Goal: Task Accomplishment & Management: Complete application form

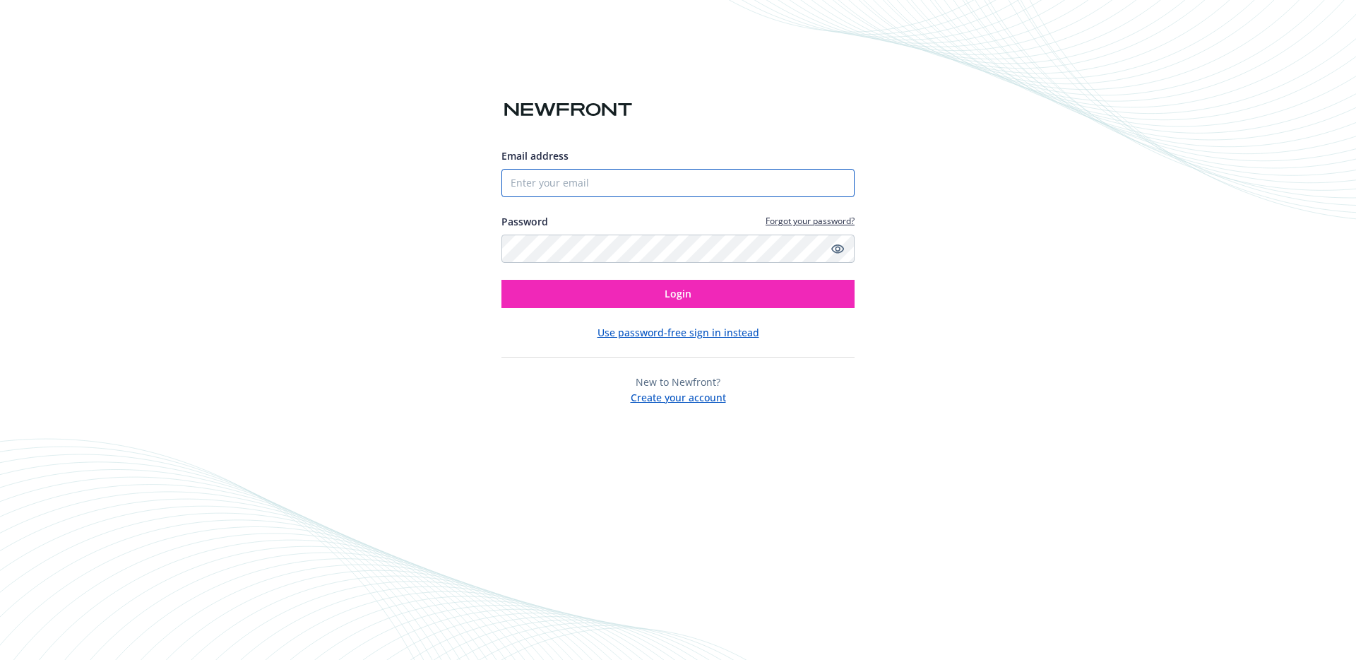
click at [540, 190] on input "Email address" at bounding box center [678, 183] width 353 height 28
type input "[PERSON_NAME][EMAIL_ADDRESS][DOMAIN_NAME]"
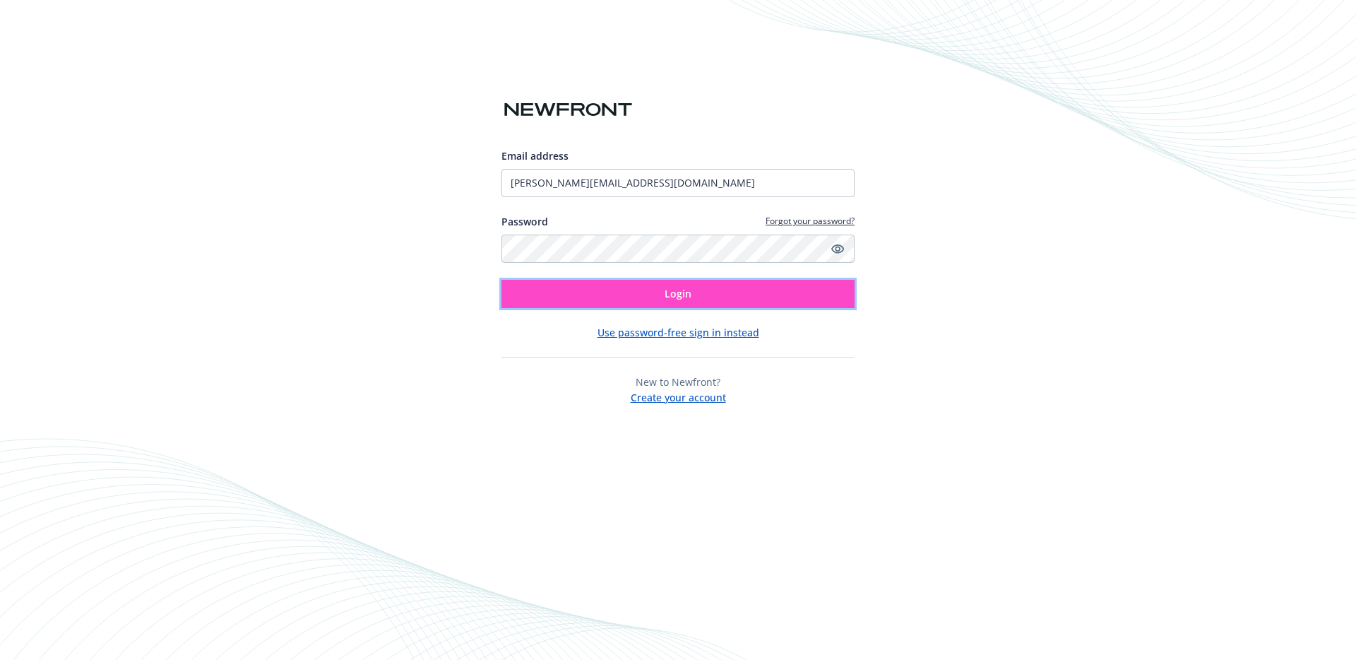
click at [576, 287] on button "Login" at bounding box center [678, 294] width 353 height 28
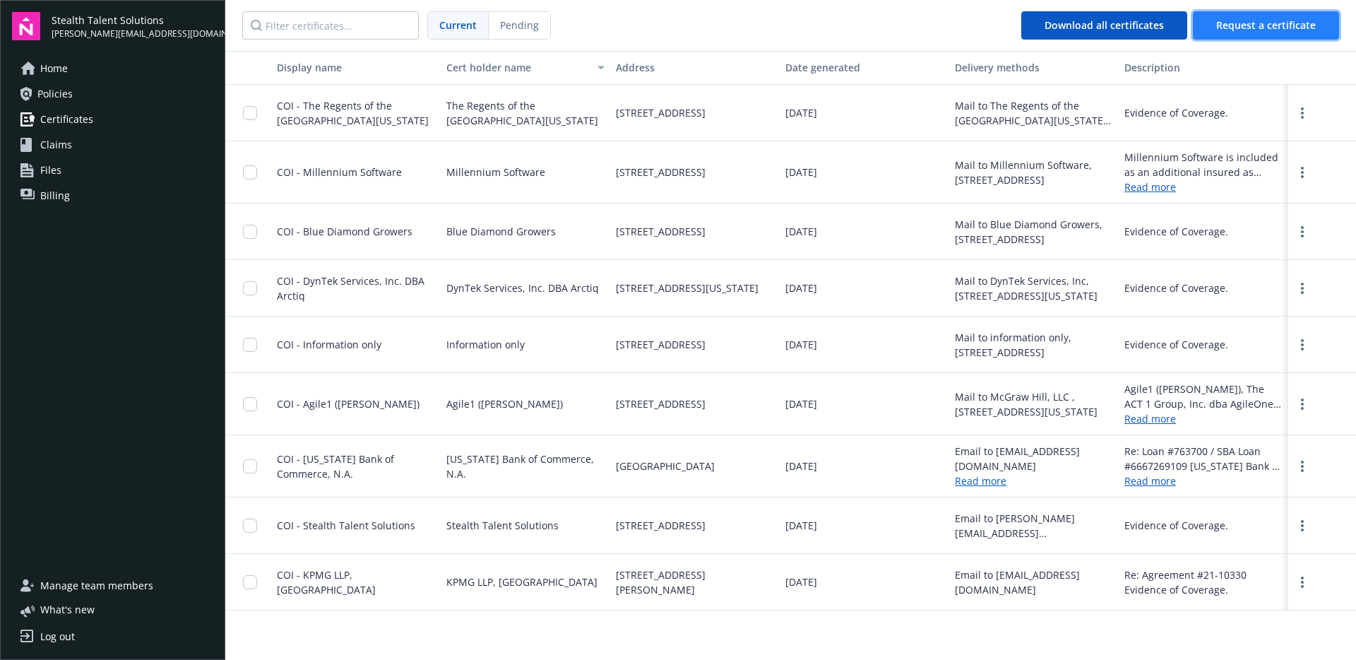
click at [1298, 29] on span "Request a certificate" at bounding box center [1266, 24] width 100 height 13
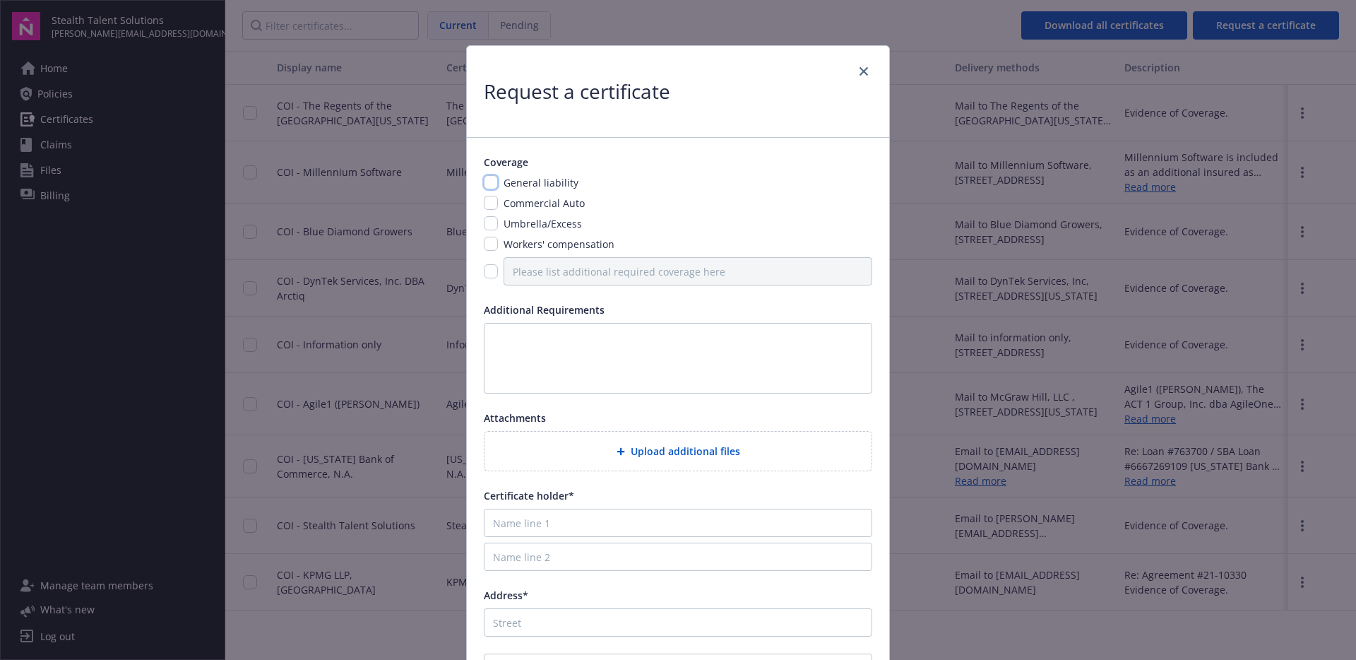
click at [485, 182] on input "checkbox" at bounding box center [491, 182] width 14 height 14
checkbox input "true"
click at [486, 199] on input "checkbox" at bounding box center [491, 203] width 14 height 14
checkbox input "true"
click at [486, 222] on input "checkbox" at bounding box center [491, 223] width 14 height 14
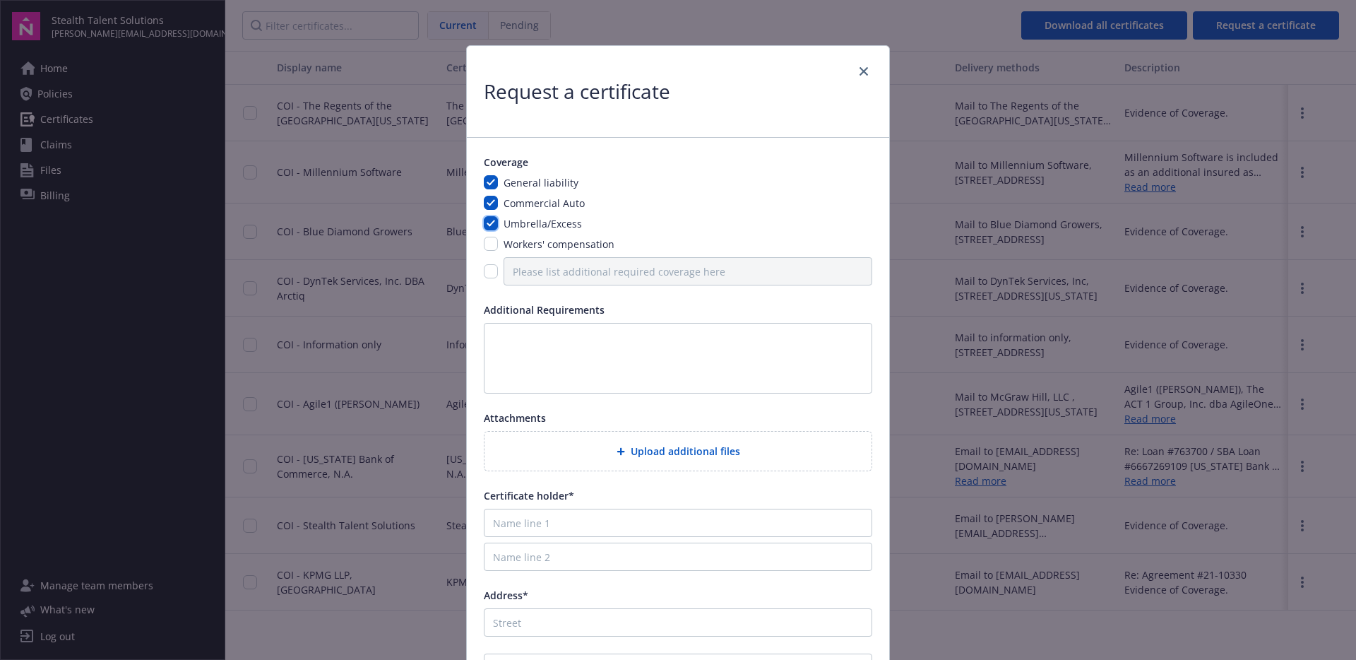
checkbox input "true"
click at [523, 344] on textarea at bounding box center [678, 358] width 389 height 71
click at [663, 454] on span "Upload additional files" at bounding box center [685, 451] width 109 height 15
click at [551, 345] on textarea at bounding box center [678, 358] width 389 height 71
click at [527, 350] on textarea at bounding box center [678, 358] width 389 height 71
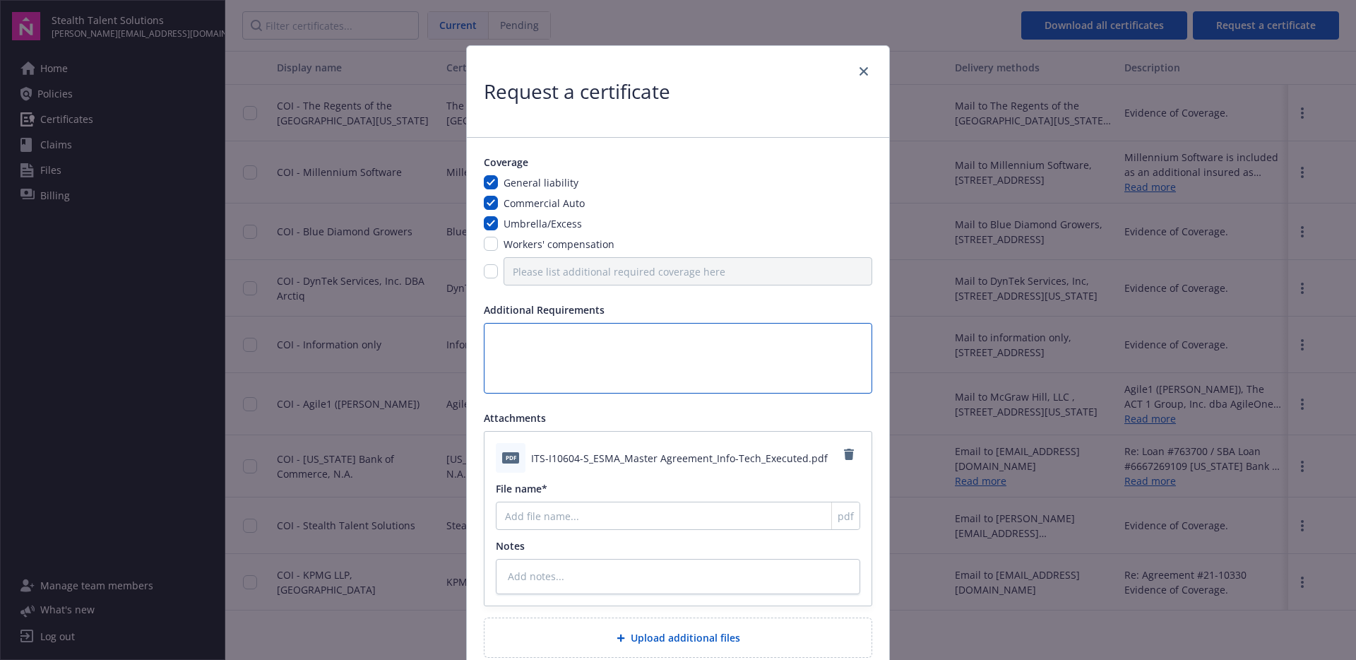
paste textarea "43.0 INSURANCE COVERAGE Due to the types and nature of the products and service…"
type textarea "43.0 INSURANCE COVERAGE Due to the types and nature of the products and service…"
type textarea "x"
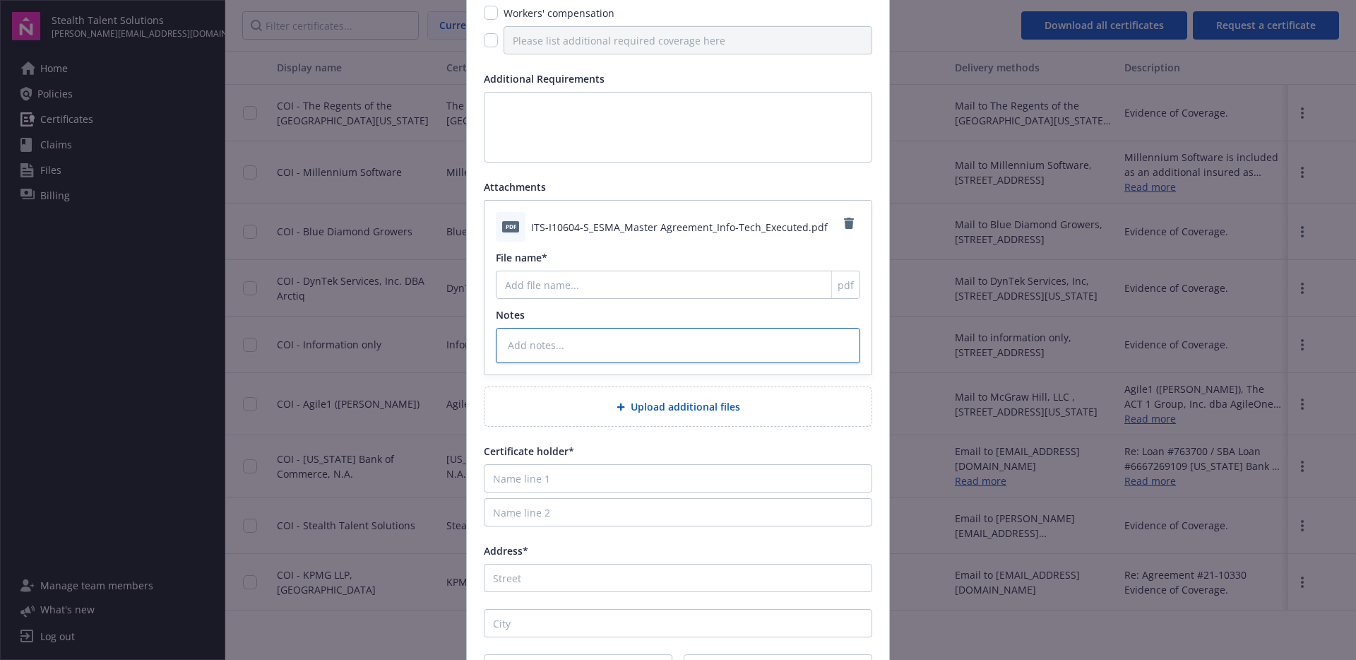
click at [541, 351] on textarea at bounding box center [678, 345] width 365 height 35
paste textarea "43.0 INSURANCE COVERAGE Due to the types and nature of the products and service…"
type textarea "x"
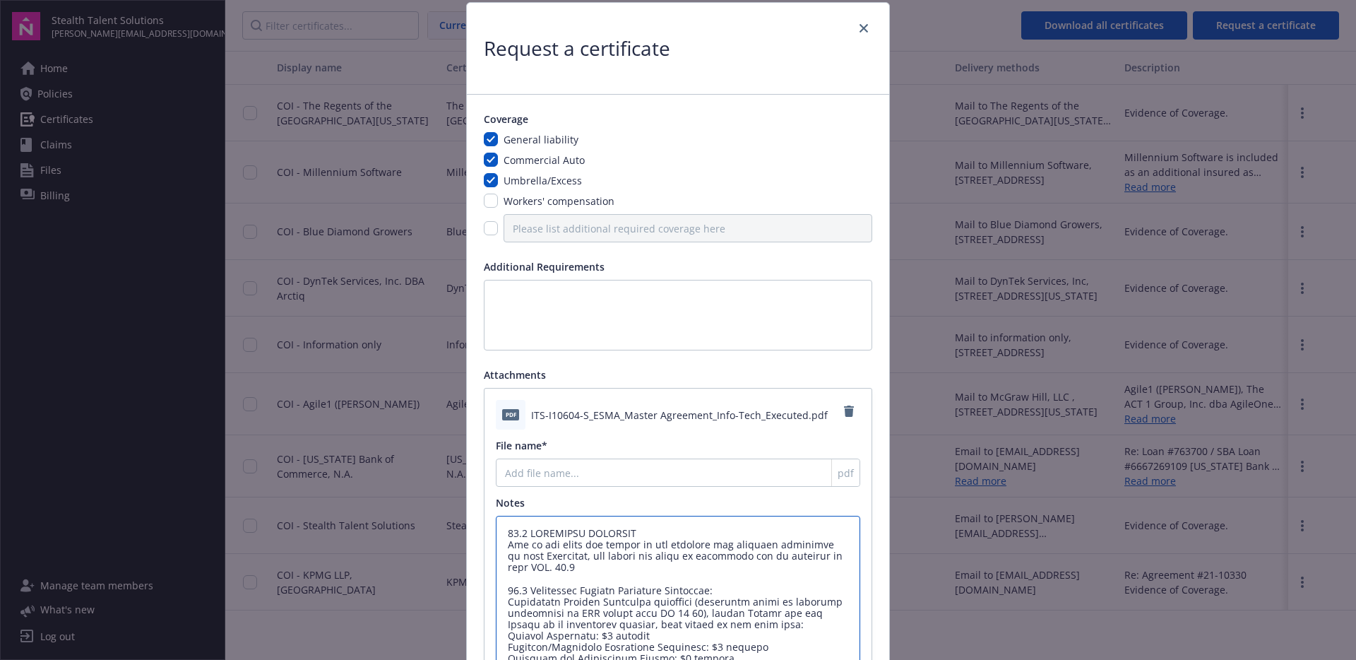
scroll to position [119, 0]
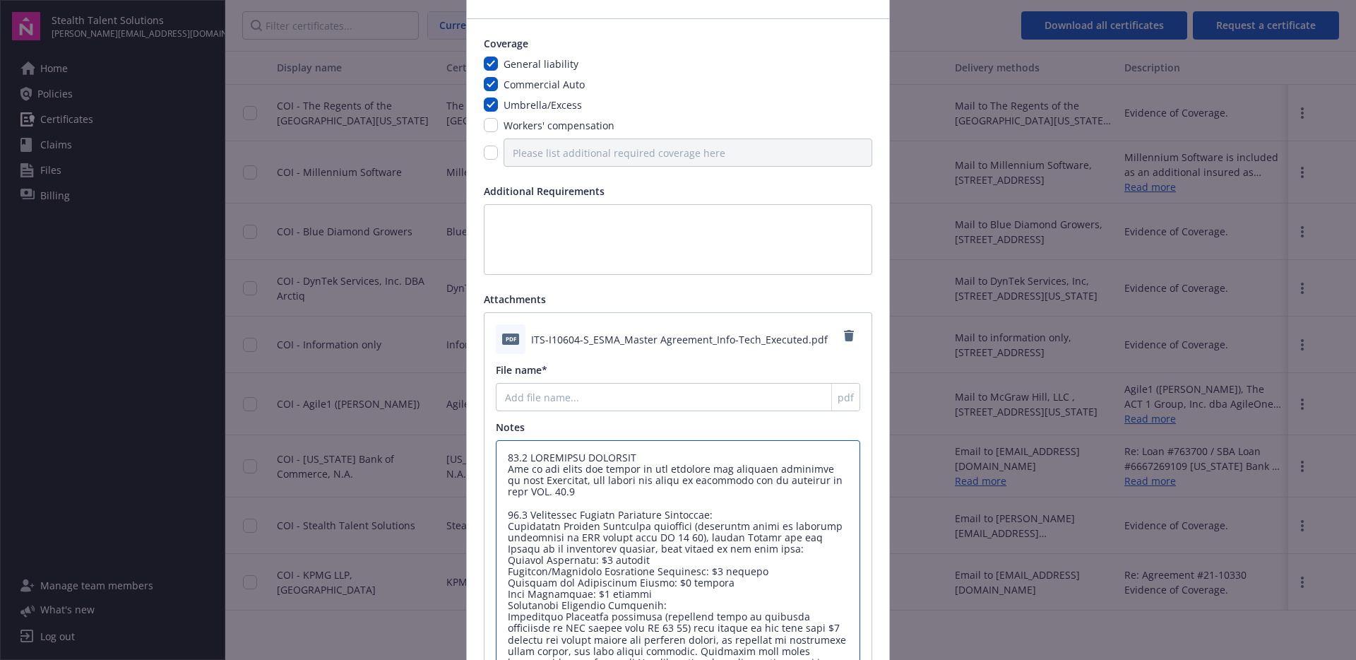
type textarea "43.0 INSURANCE COVERAGE Due to the types and nature of the products and service…"
click at [549, 402] on input "File name*" at bounding box center [678, 397] width 365 height 28
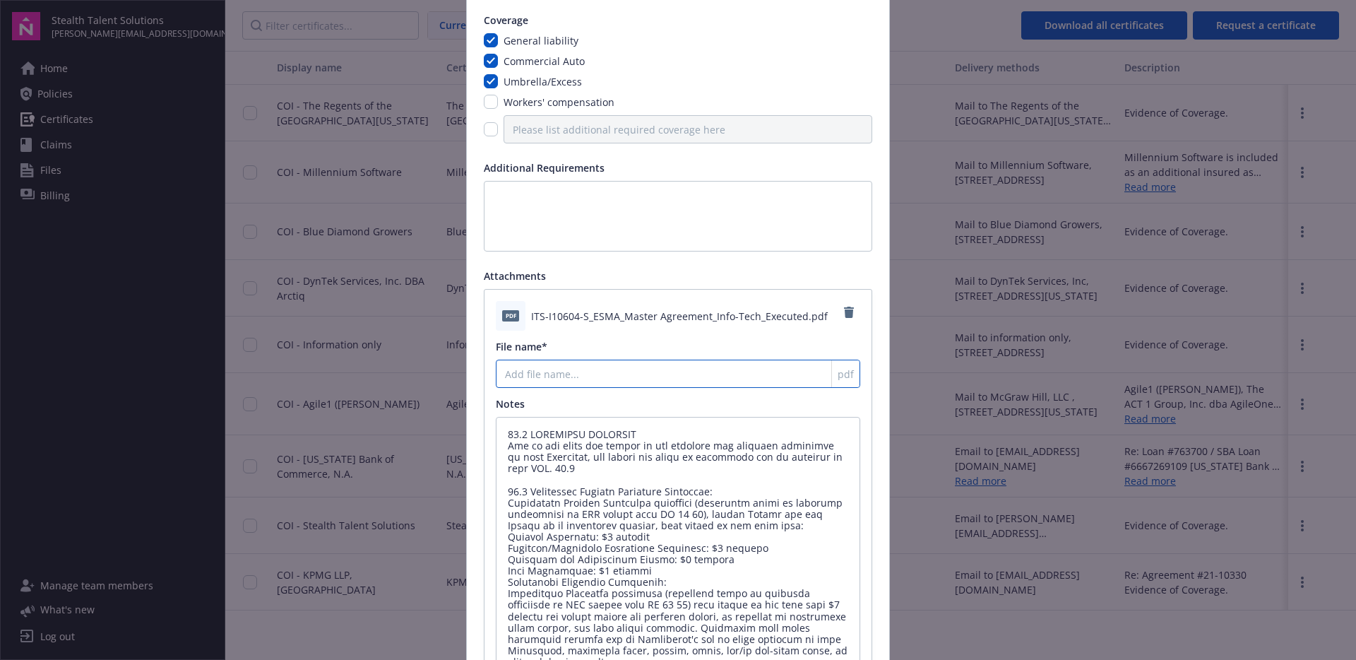
scroll to position [403, 0]
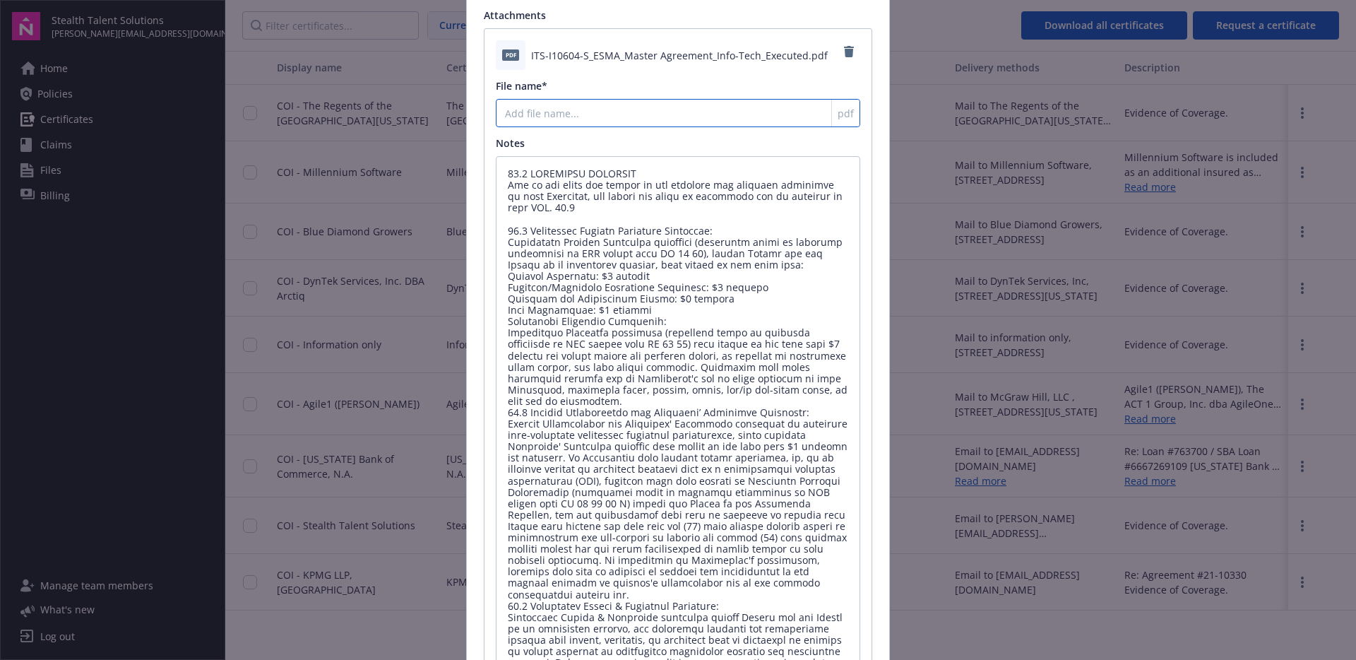
type textarea "x"
type input "E"
type textarea "x"
type input "EM"
type textarea "x"
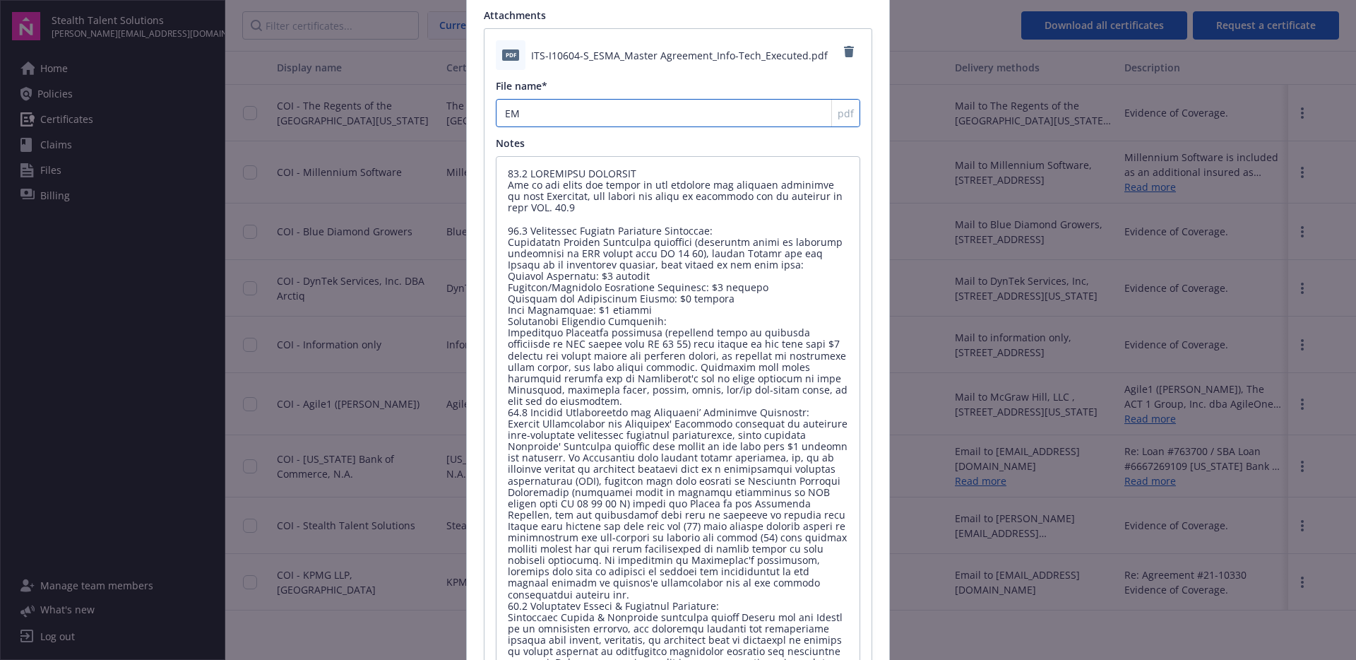
type input "EMS"
type textarea "x"
type input "EMSA"
type textarea "x"
type input "EMSA M"
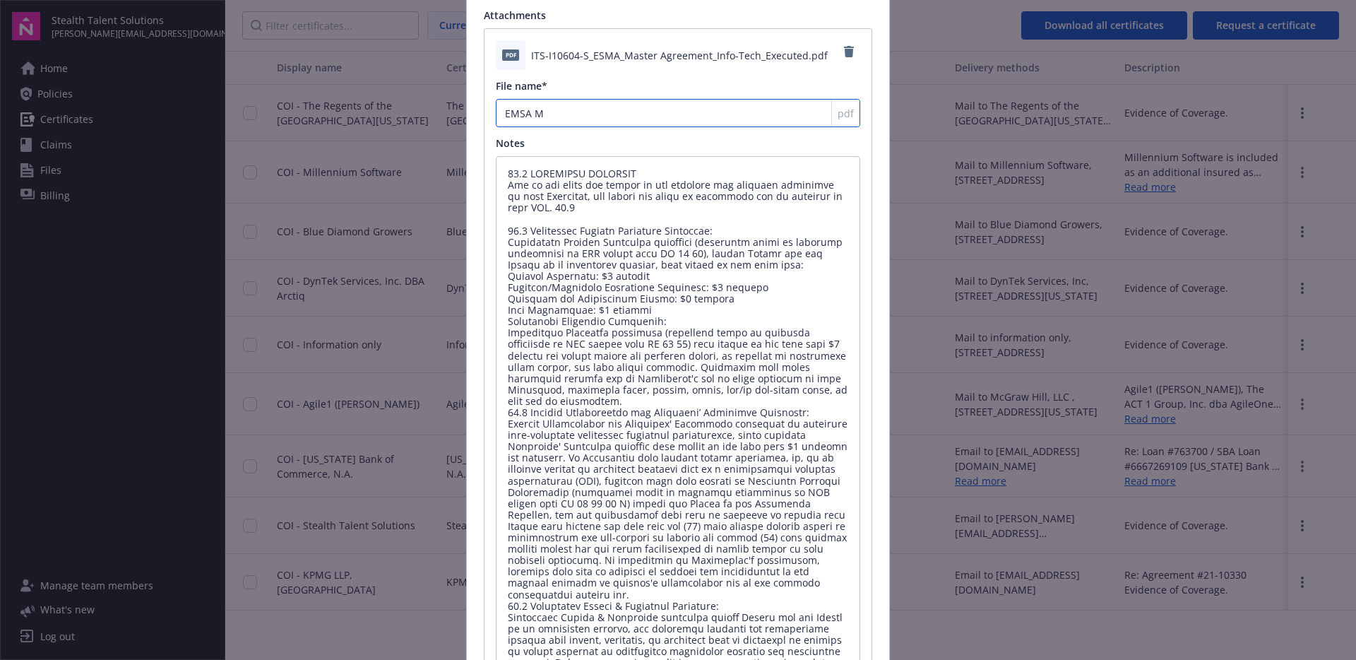
type textarea "x"
type input "EMSA MS"
type textarea "x"
type input "EMSA MSA"
type textarea "x"
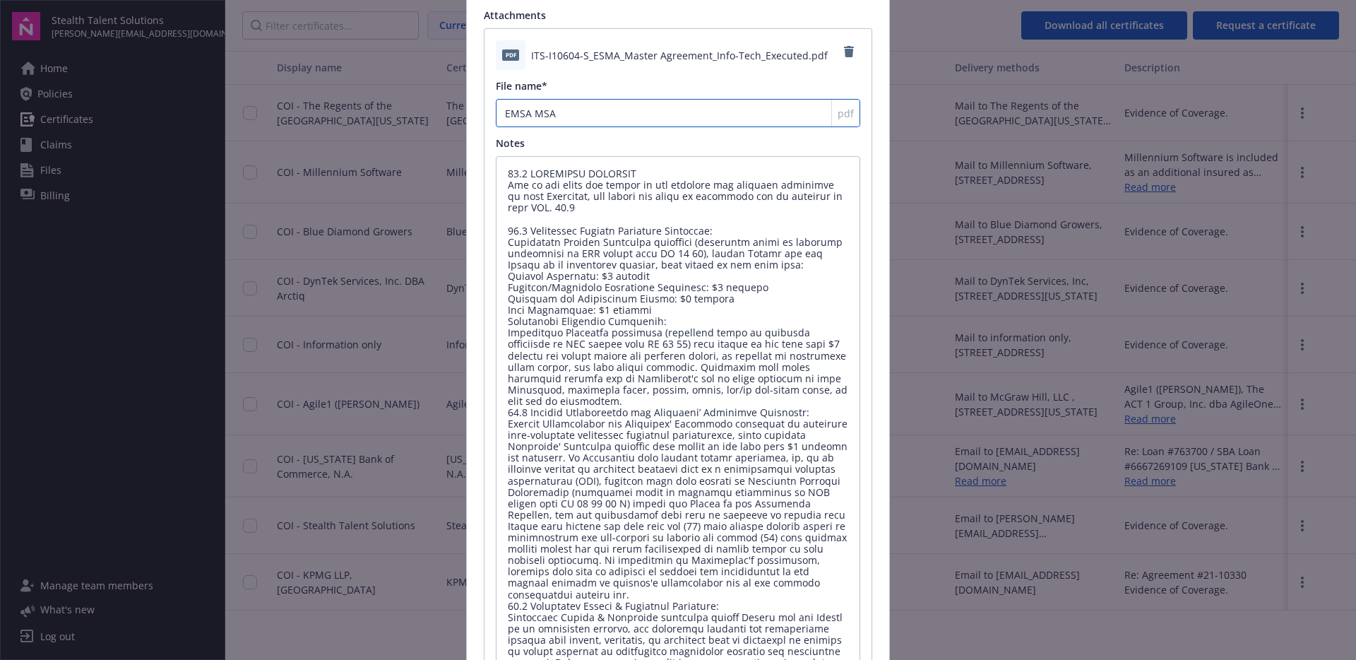
type input "EMSA MSA"
type textarea "x"
type input "EMSA MSA f"
type textarea "x"
type input "EMSA MSA fo"
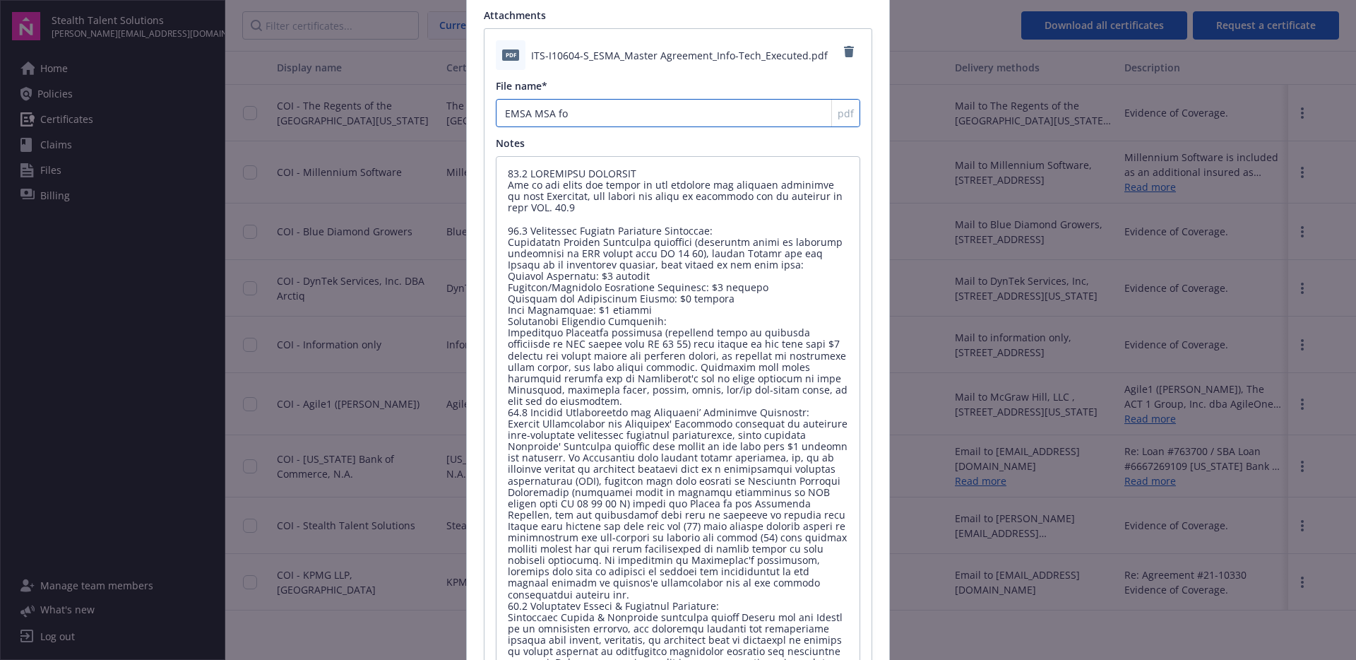
type textarea "x"
type input "EMSA MSA for"
type textarea "x"
type input "EMSA MSA for"
type textarea "x"
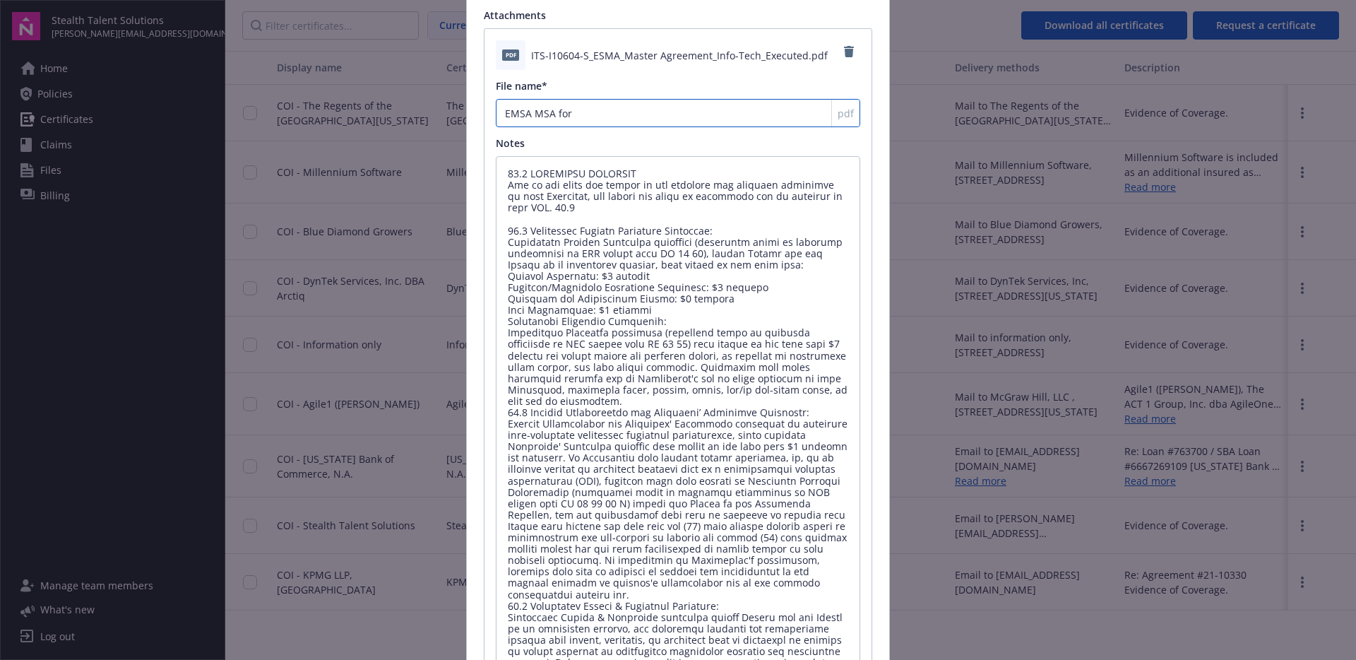
type input "EMSA MSA for L"
type textarea "x"
type input "EMSA MSA for LA"
type textarea "x"
type input "EMSA MSA for LA C"
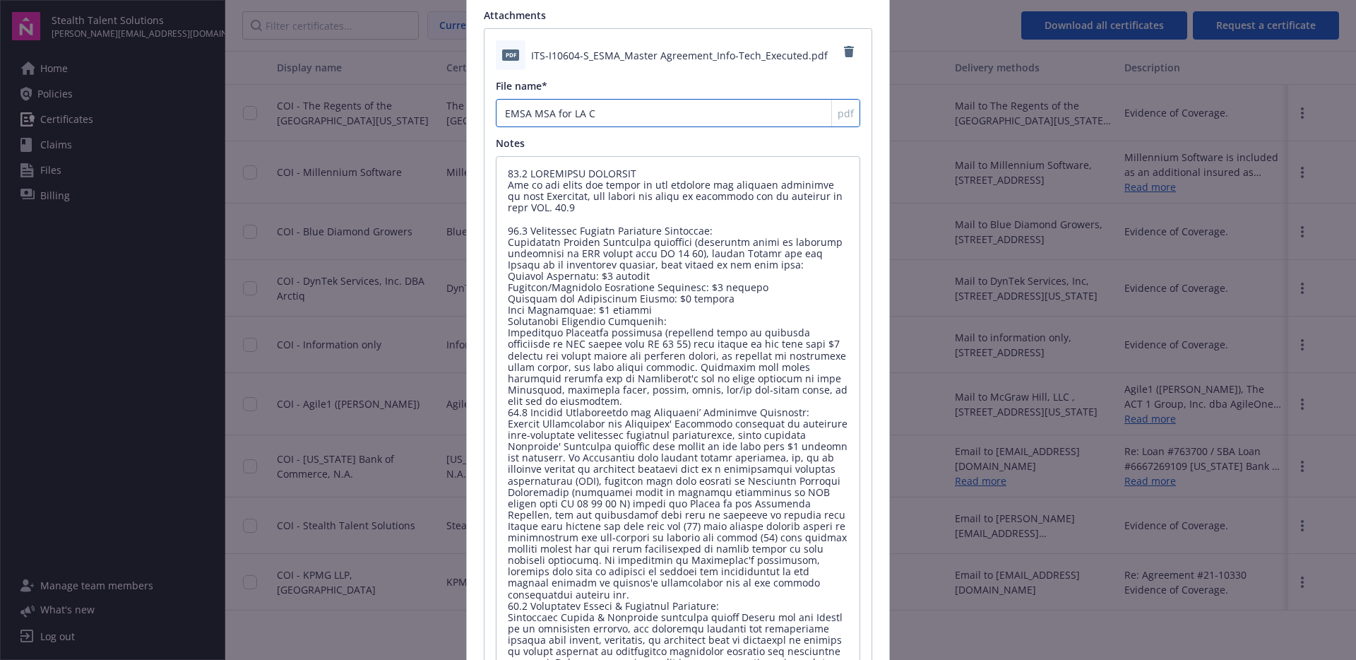
type textarea "x"
type input "EMSA MSA for LA Co"
type textarea "x"
type input "EMSA MSA for LA Cou"
type textarea "x"
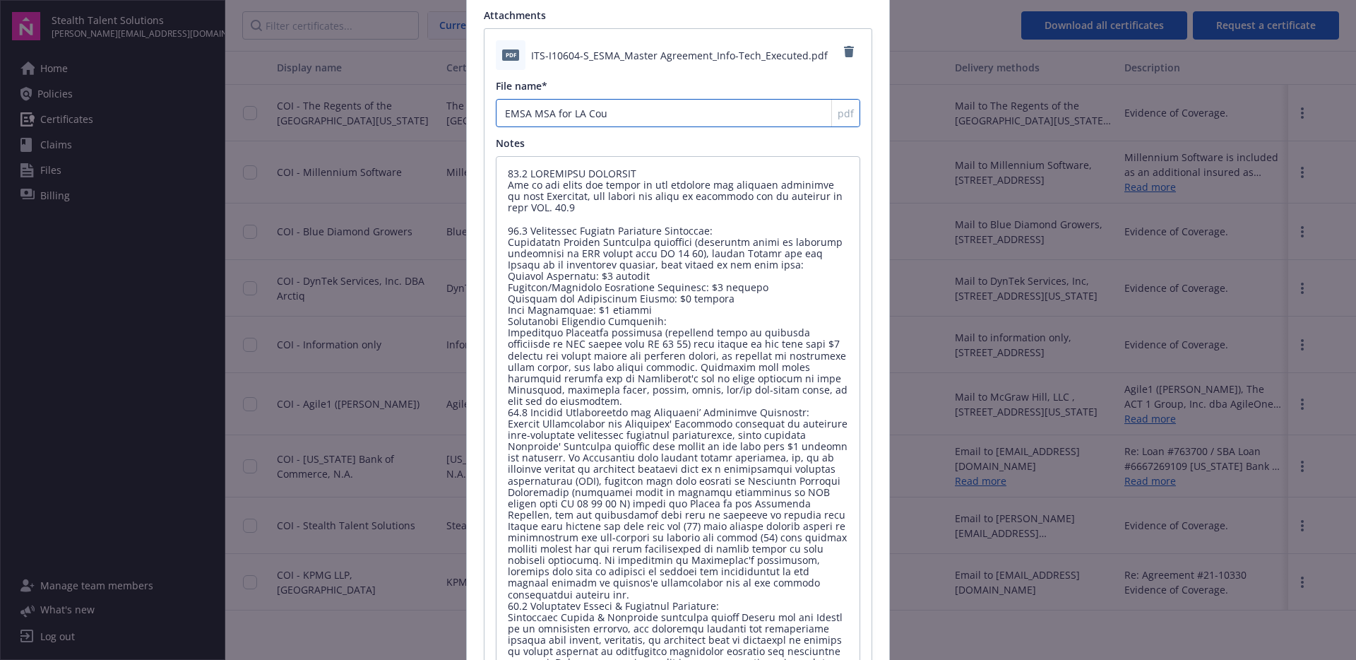
type input "EMSA MSA for LA Coun"
type textarea "x"
type input "EMSA MSA for LA Count"
type textarea "x"
type input "EMSA MSA for LA County"
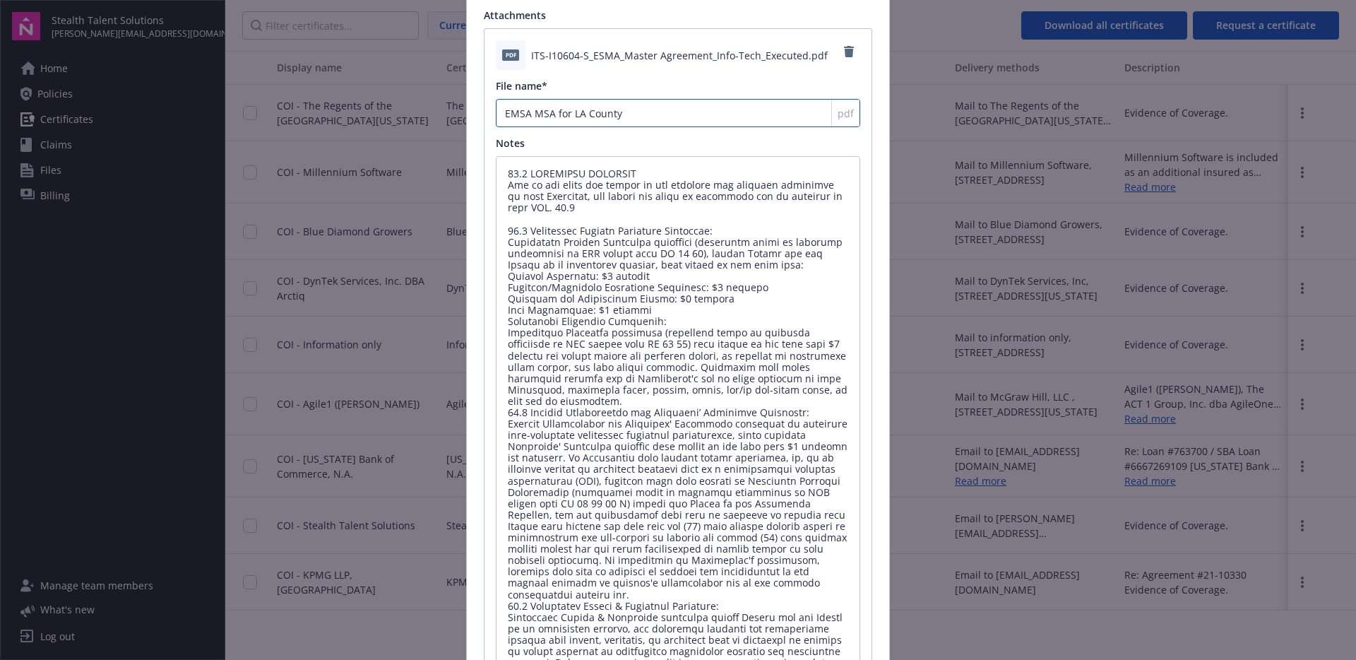
type textarea "x"
type input "EMSA MSA for LA County"
type textarea "x"
type input "EMSA MSA for LA County -"
type textarea "x"
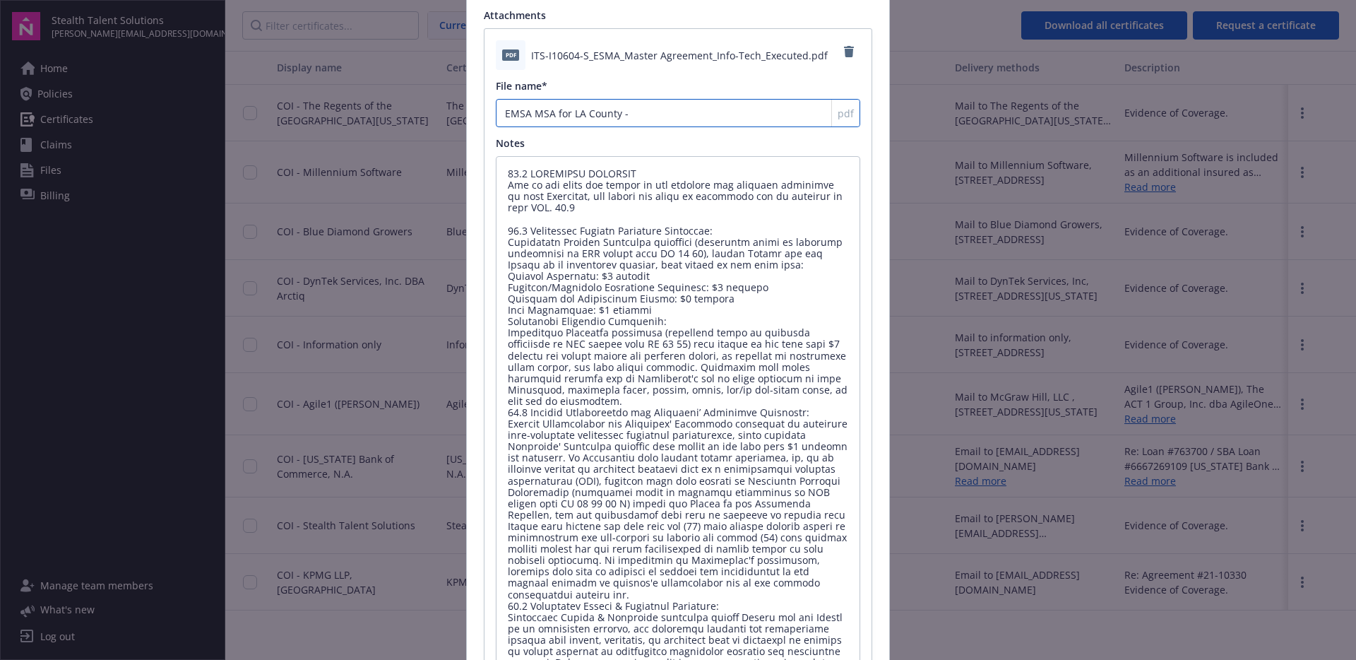
type input "EMSA MSA for LA County -"
type textarea "x"
type input "EMSA MSA for LA County - W"
type textarea "x"
type input "EMSA MSA for LA County - We"
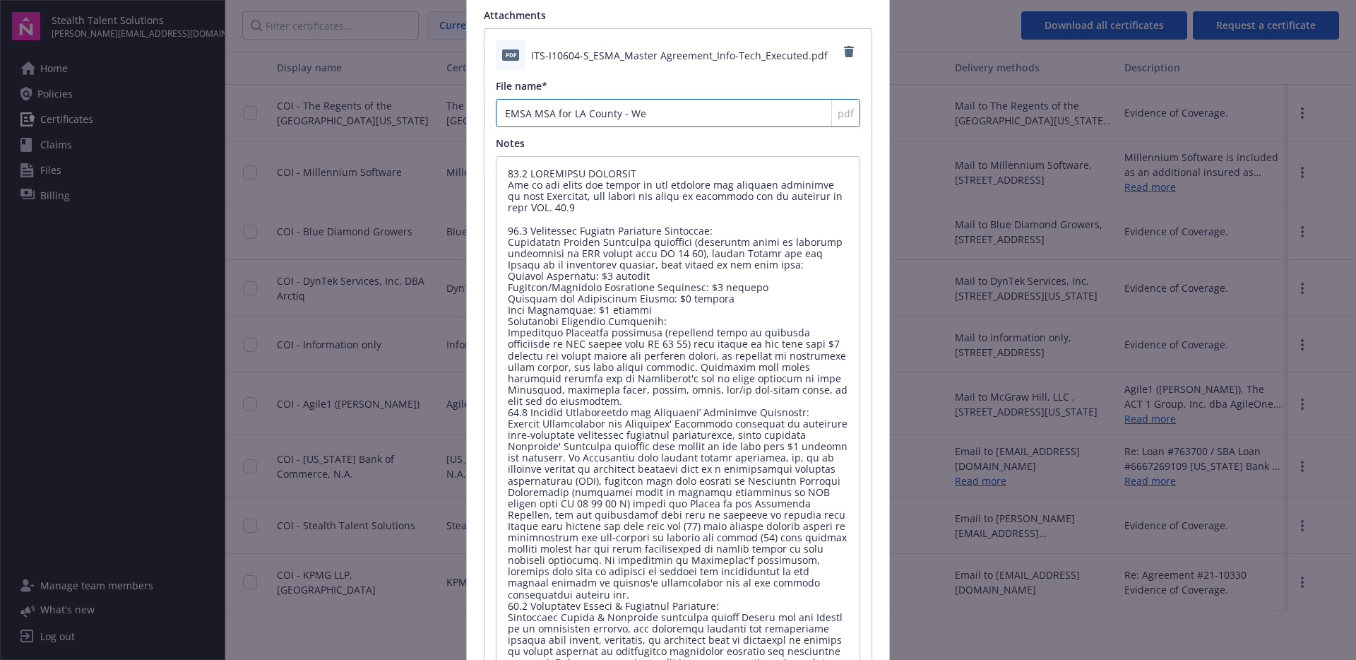
type textarea "x"
type input "EMSA MSA for LA County - We"
type textarea "x"
type input "EMSA MSA for LA County - We a"
type textarea "x"
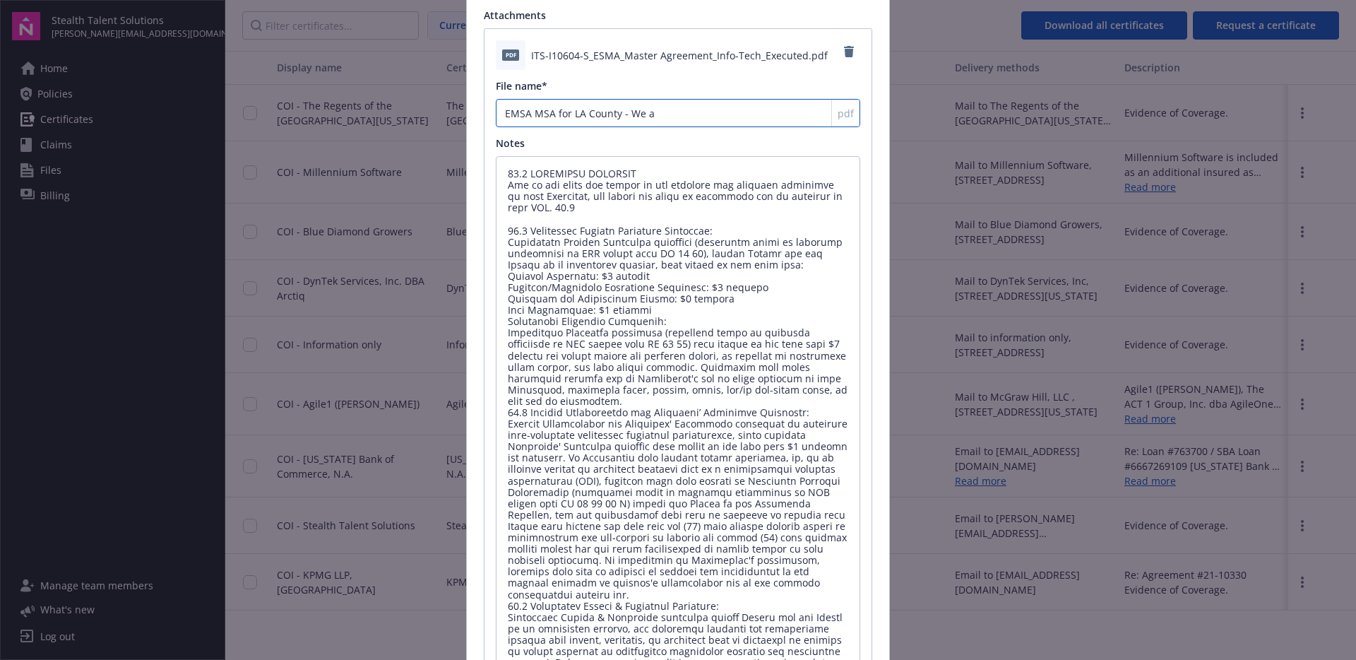
type input "EMSA MSA for LA County - We ar"
type textarea "x"
type input "EMSA MSA for LA County - We are"
type textarea "x"
type input "EMSA MSA for LA County - We are"
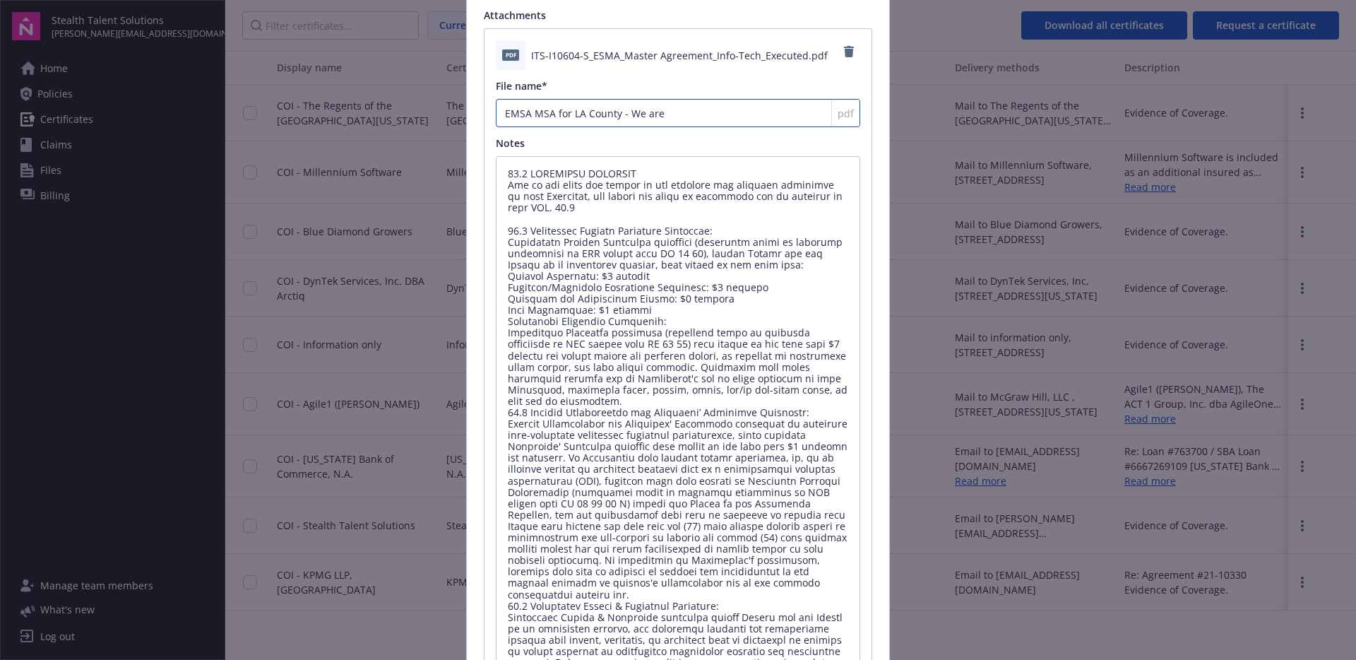
type textarea "x"
type input "EMSA MSA for LA County - We are t"
type textarea "x"
type input "EMSA MSA for LA County - We are th"
type textarea "x"
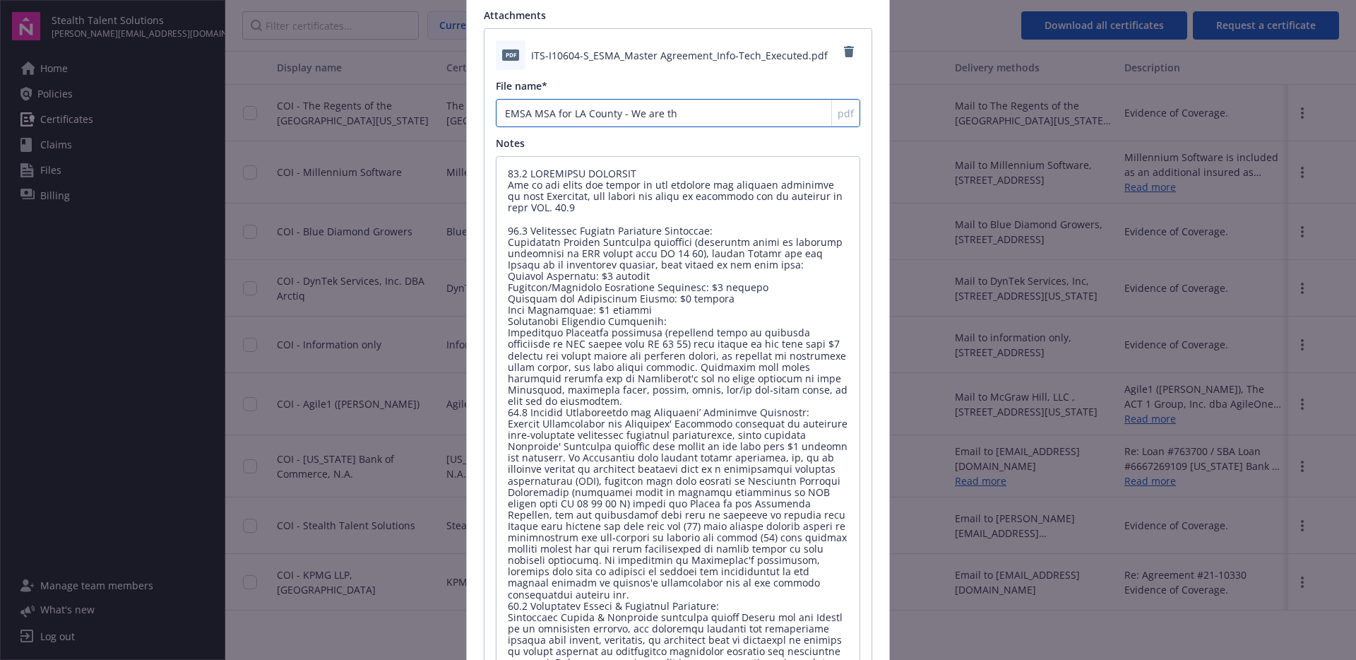
type input "EMSA MSA for LA County - We are the"
type textarea "x"
type input "EMSA MSA for LA County - We are the"
type textarea "x"
type input "EMSA MSA for LA County - We are the s"
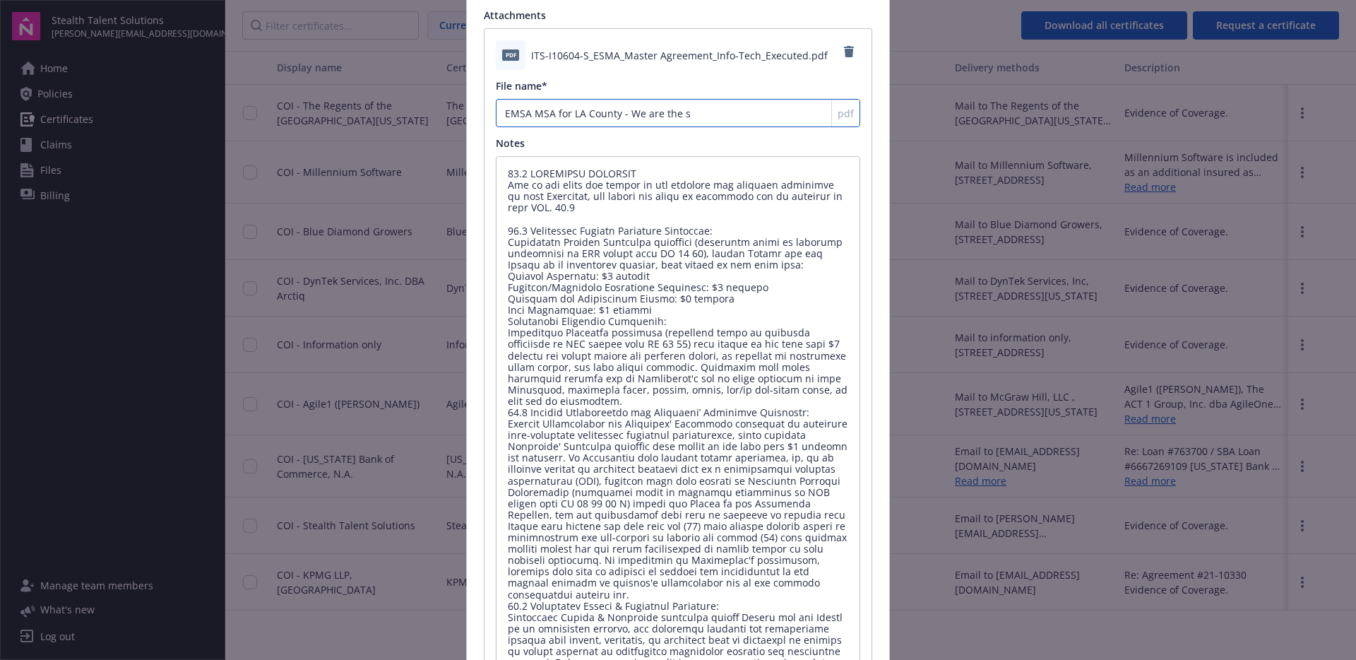
type textarea "x"
type input "EMSA MSA for LA County - We are the su"
type textarea "x"
type input "EMSA MSA for LA County - We are the sub"
type textarea "x"
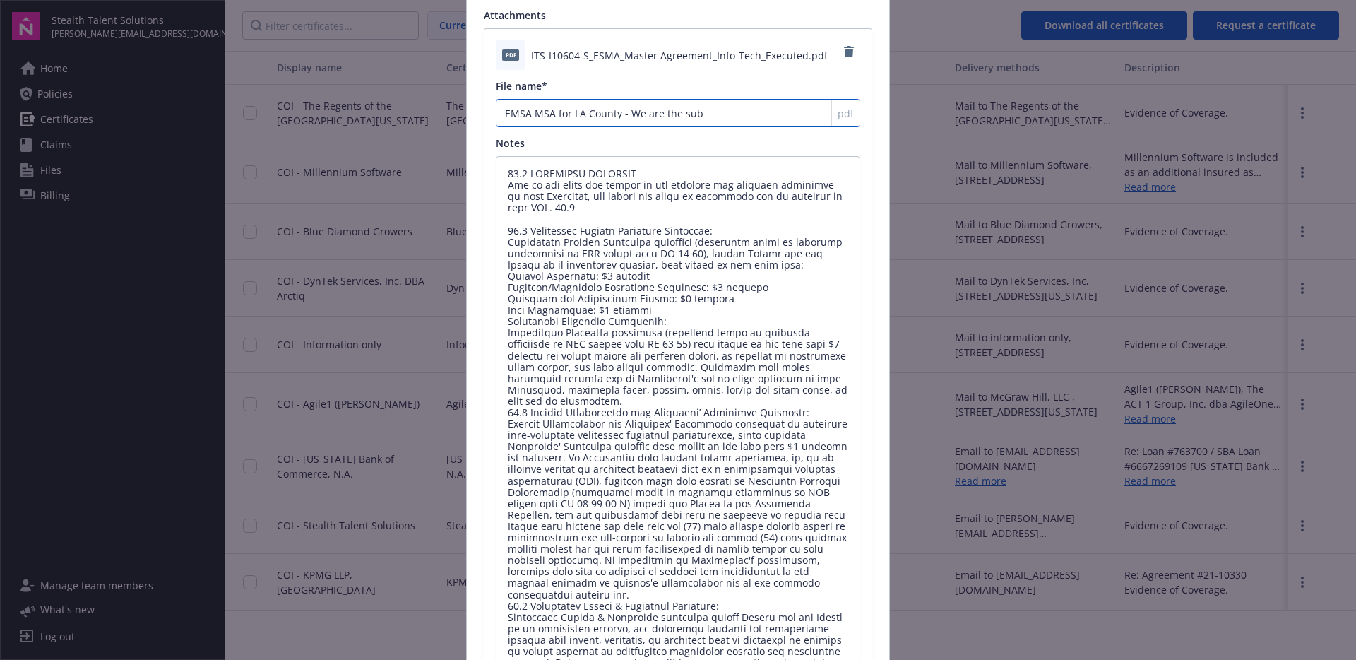
type input "EMSA MSA for LA County - We are the subc"
type textarea "x"
type input "EMSA MSA for LA County - We are the subco"
type textarea "x"
type input "EMSA MSA for LA County - We are the subcon"
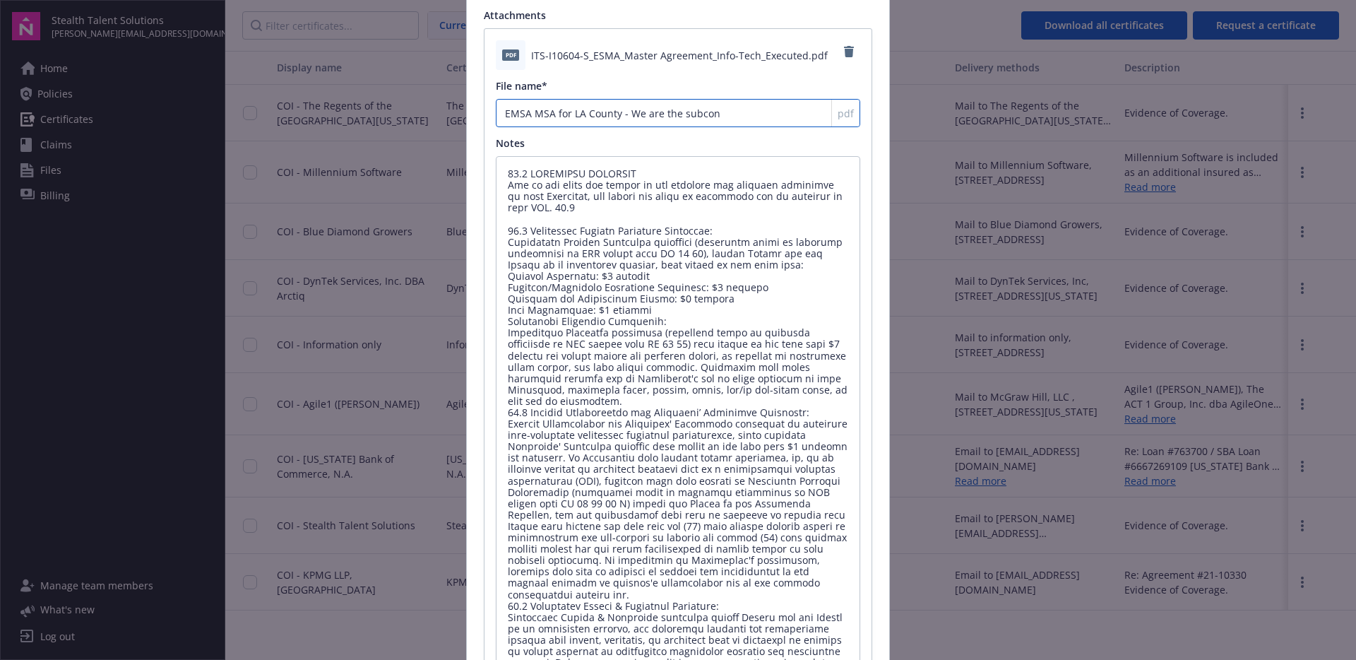
type textarea "x"
type input "EMSA MSA for LA County - We are the subcont"
type textarea "x"
type input "EMSA MSA for LA County - We are the subcontr"
type textarea "x"
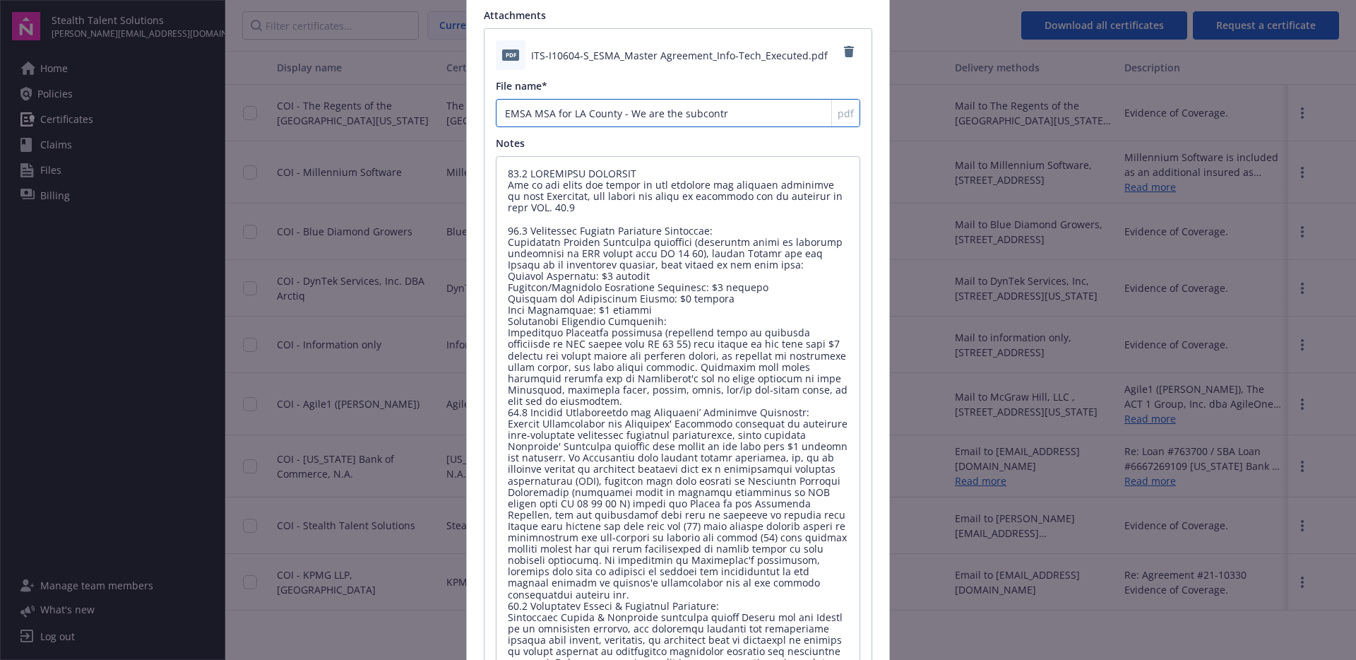
type input "EMSA MSA for LA County - We are the subcontra"
type textarea "x"
type input "EMSA MSA for LA County - We are the subcontrac"
type textarea "x"
type input "EMSA MSA for LA County - We are the subcontract"
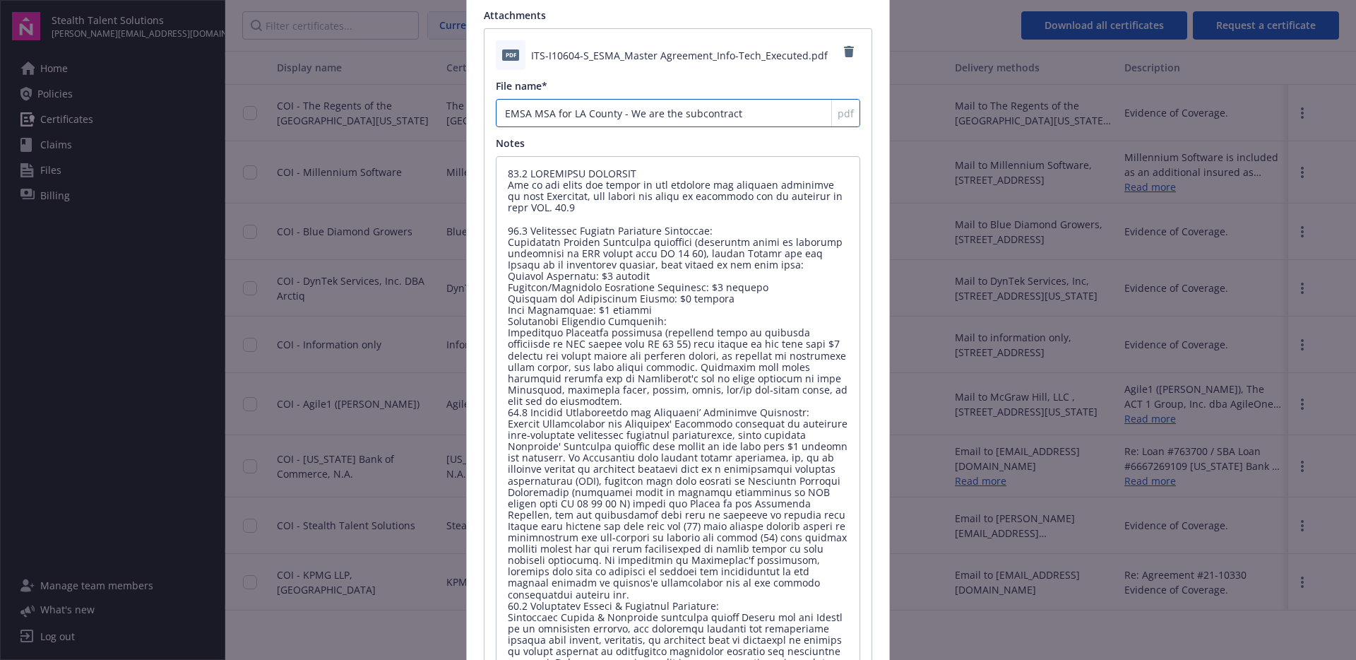
type textarea "x"
type input "EMSA MSA for LA County - We are the subcontracto"
type textarea "x"
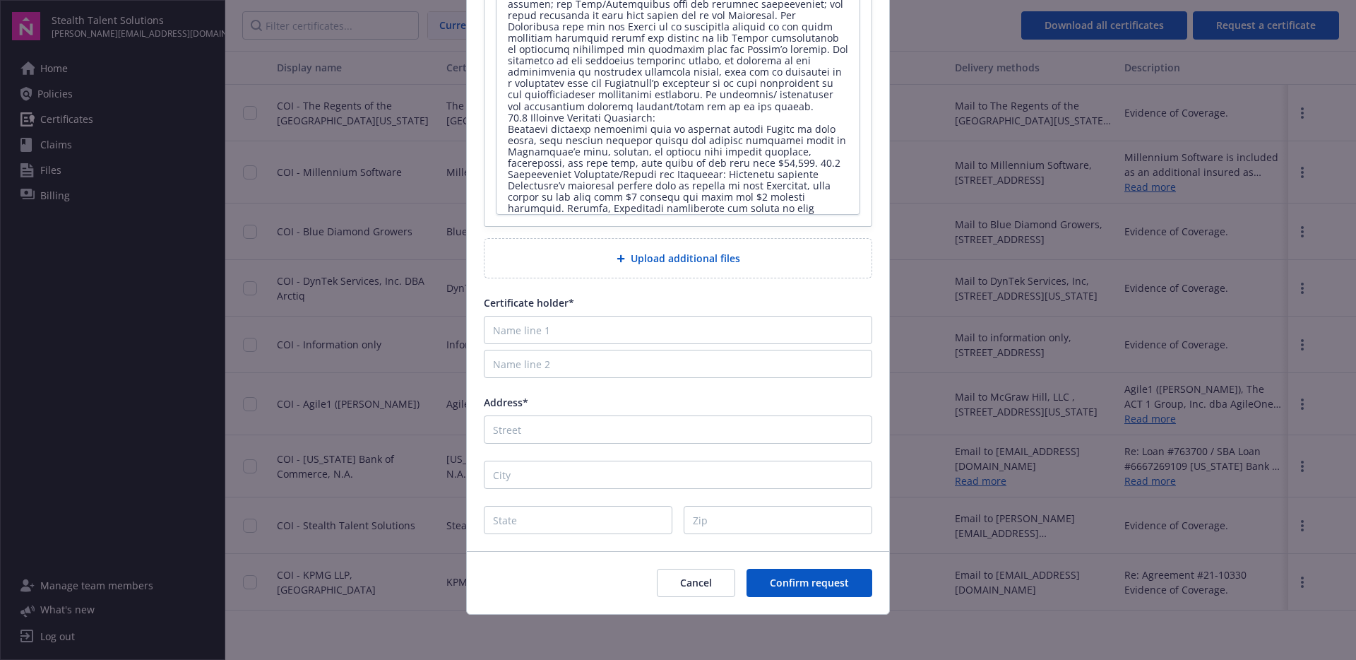
scroll to position [3, 0]
type input "EMSA MSA for LA County - We are the subcontractor"
click at [535, 336] on input "Name line 1" at bounding box center [678, 330] width 389 height 28
click at [613, 333] on input "Name line 1" at bounding box center [678, 330] width 389 height 28
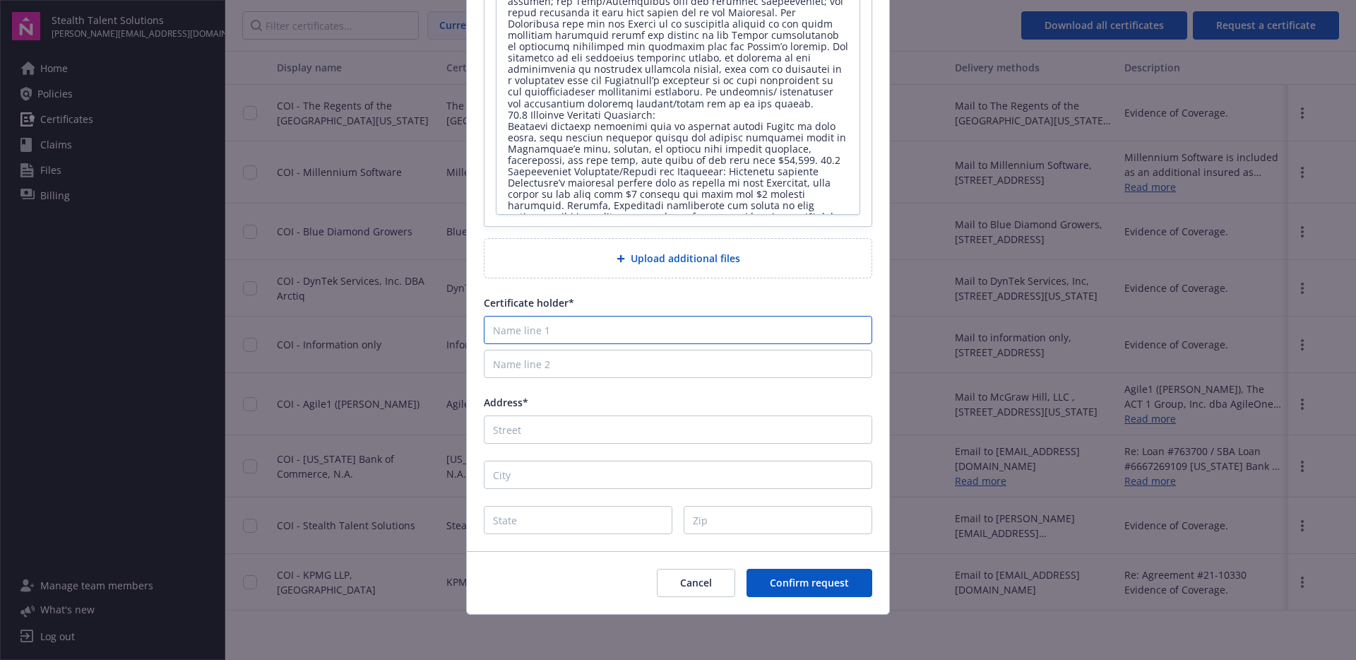
type input "C"
type textarea "x"
type input "Co"
type textarea "x"
type input "Cou"
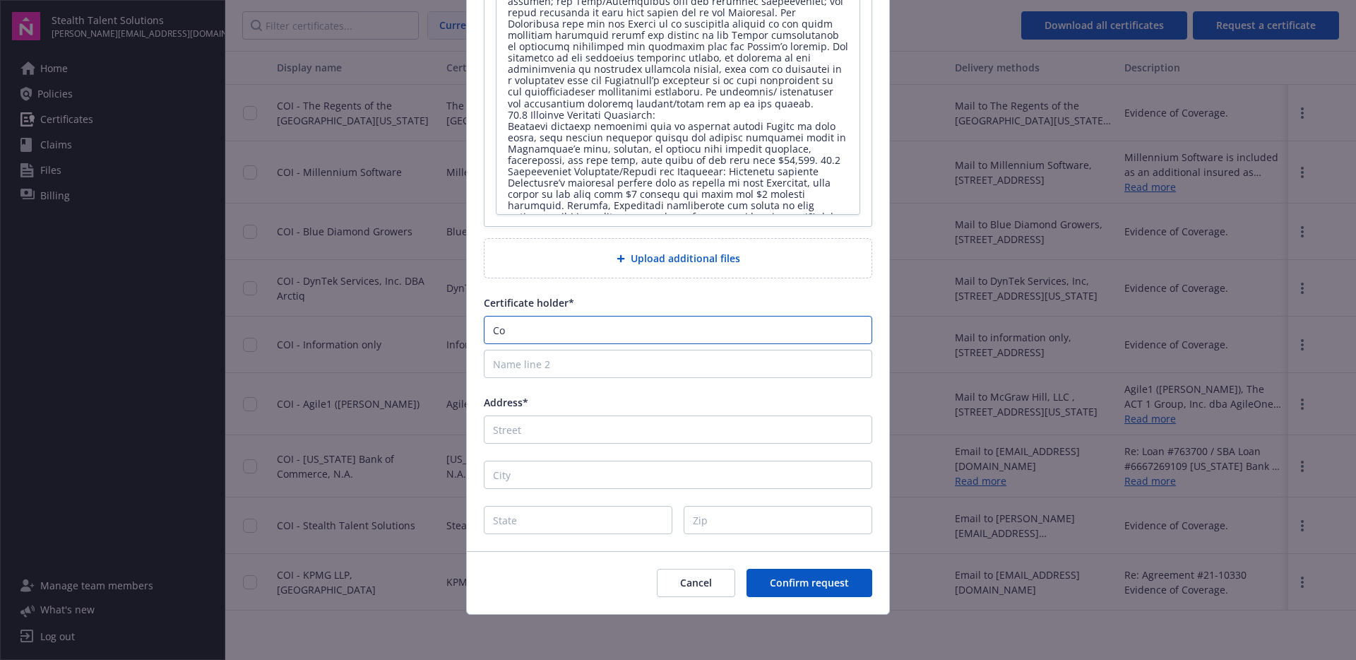
type textarea "x"
type input "Coun"
type textarea "x"
type input "Count"
type textarea "x"
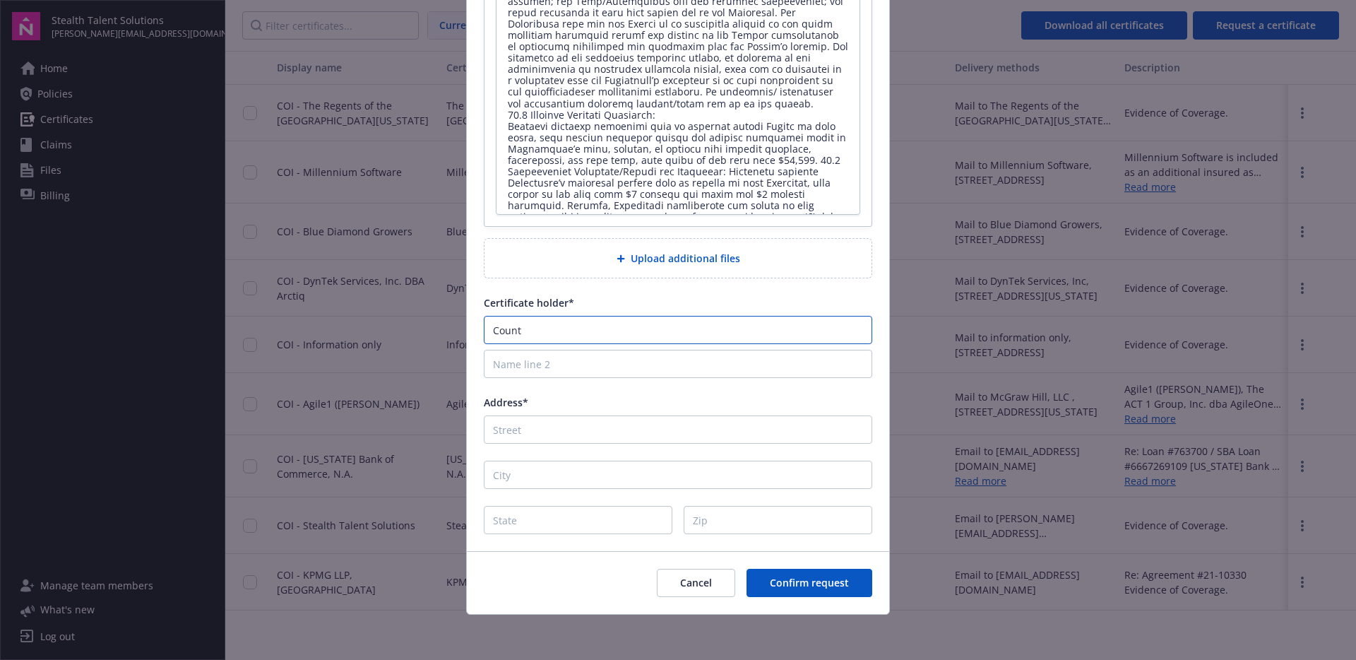
type input "County"
type textarea "x"
type input "County"
type textarea "x"
type input "County o"
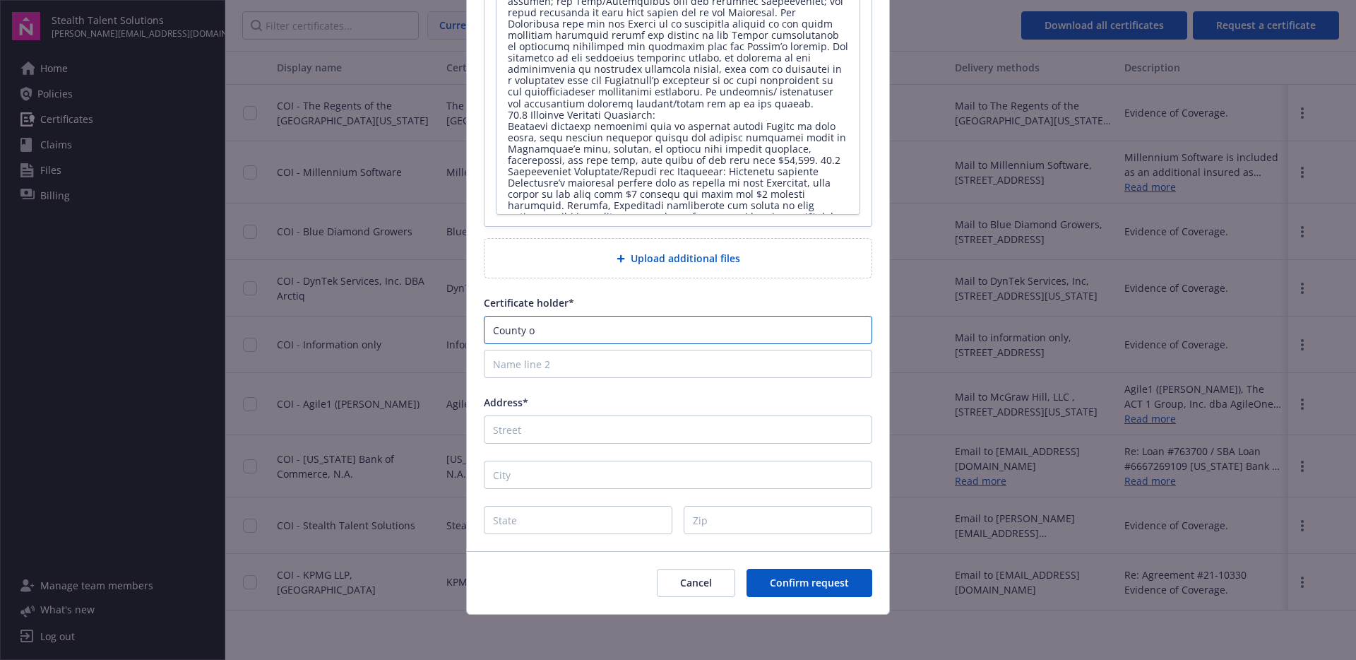
type textarea "x"
type input "County of"
type textarea "x"
type input "County of"
type textarea "x"
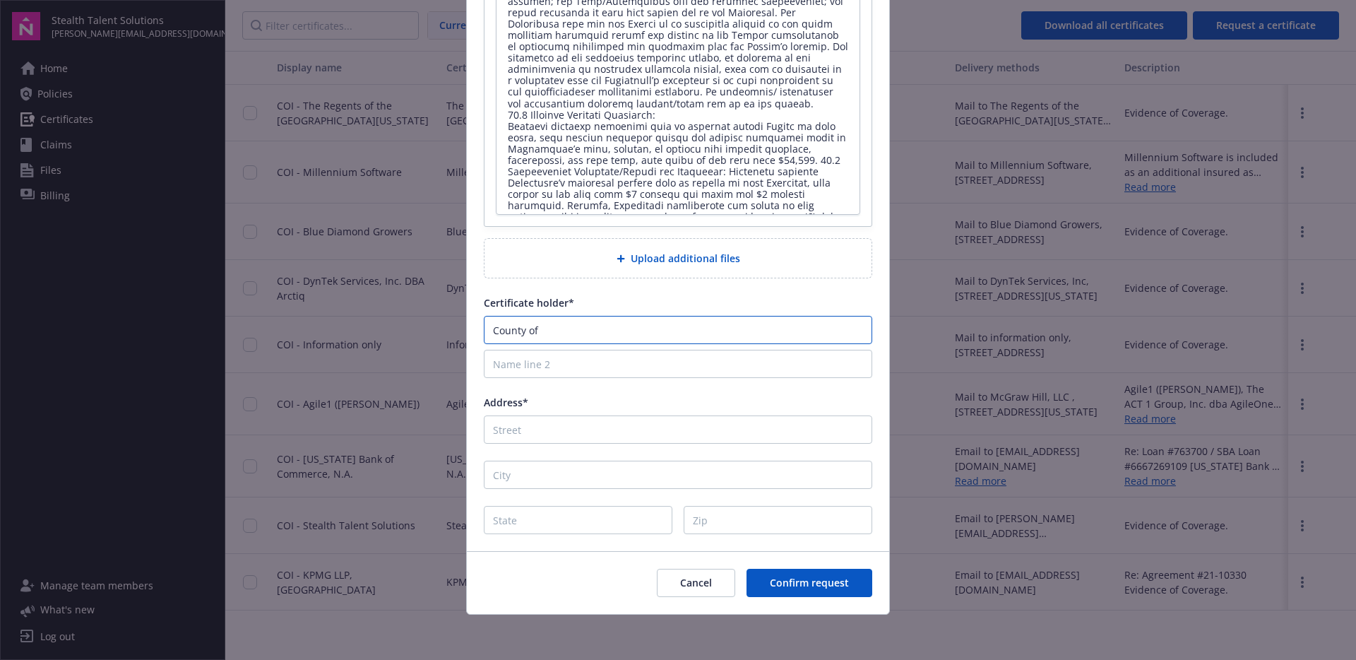
type input "County of L"
type textarea "x"
type input "County of Lo"
type textarea "x"
type input "County of Los"
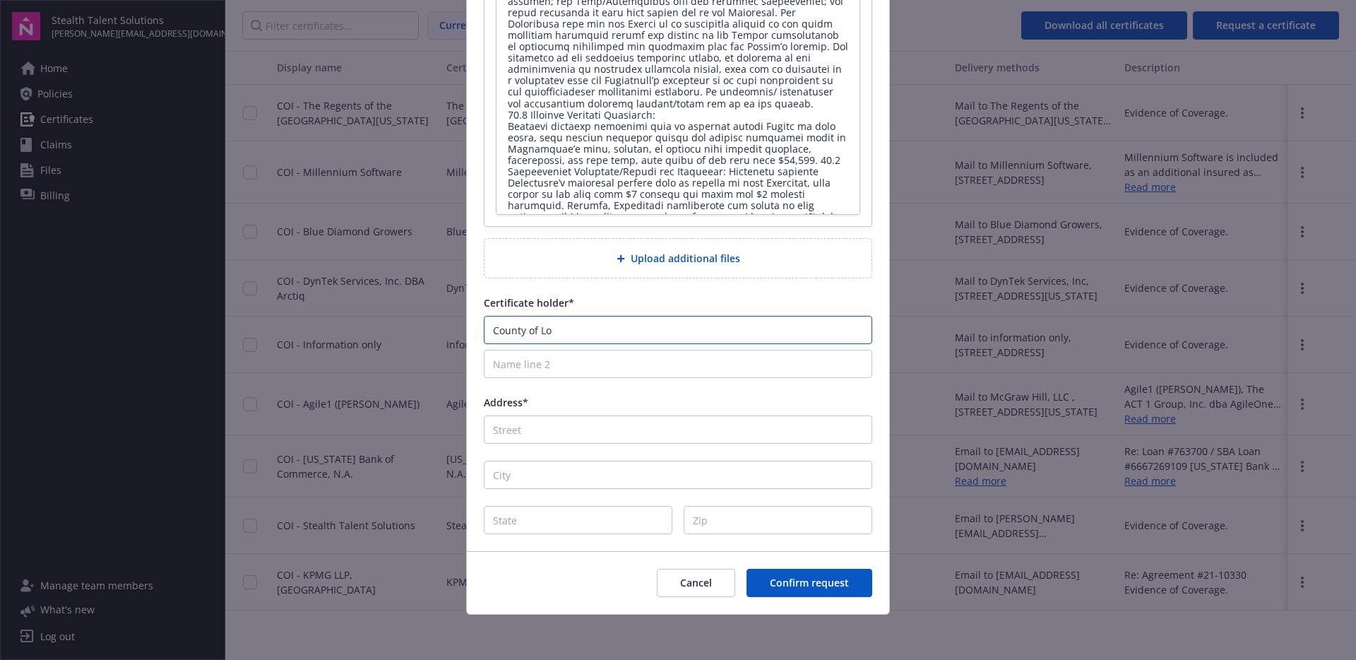
type textarea "x"
type input "County of Los"
type textarea "x"
type input "County of Los A"
type textarea "x"
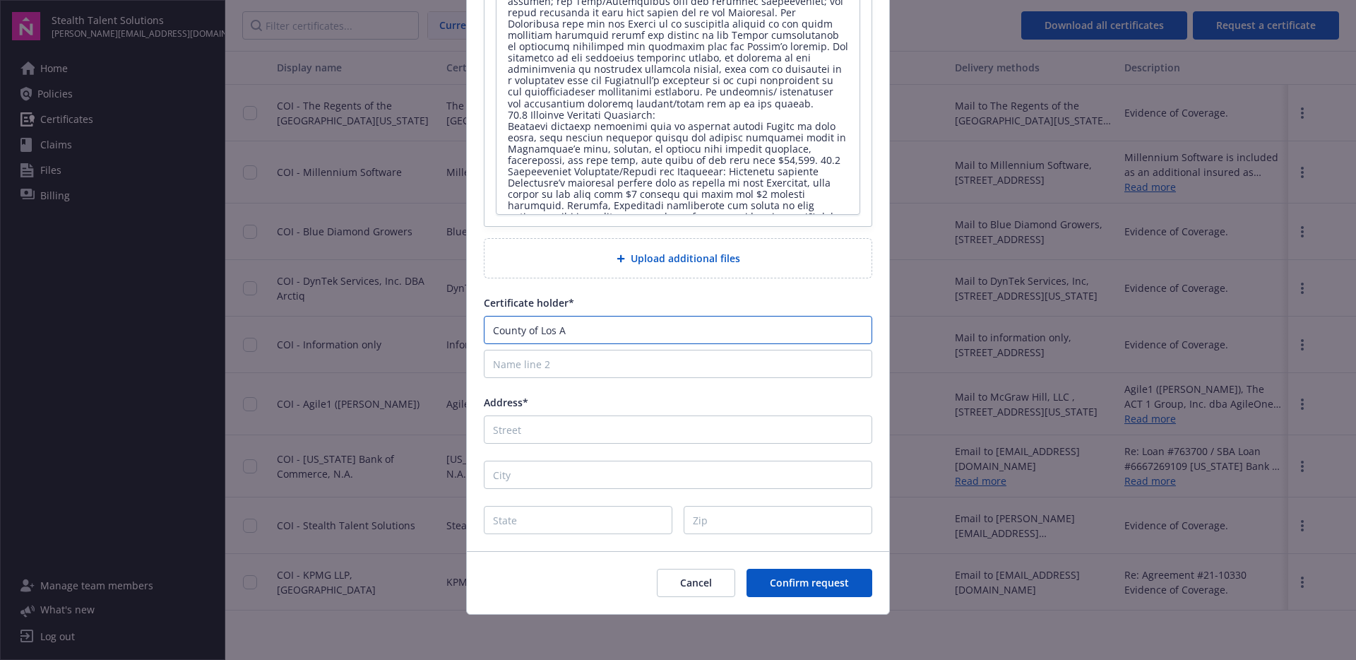
type input "County of [GEOGRAPHIC_DATA]"
type textarea "x"
type input "County of [GEOGRAPHIC_DATA]"
type textarea "x"
type input "County of [GEOGRAPHIC_DATA]"
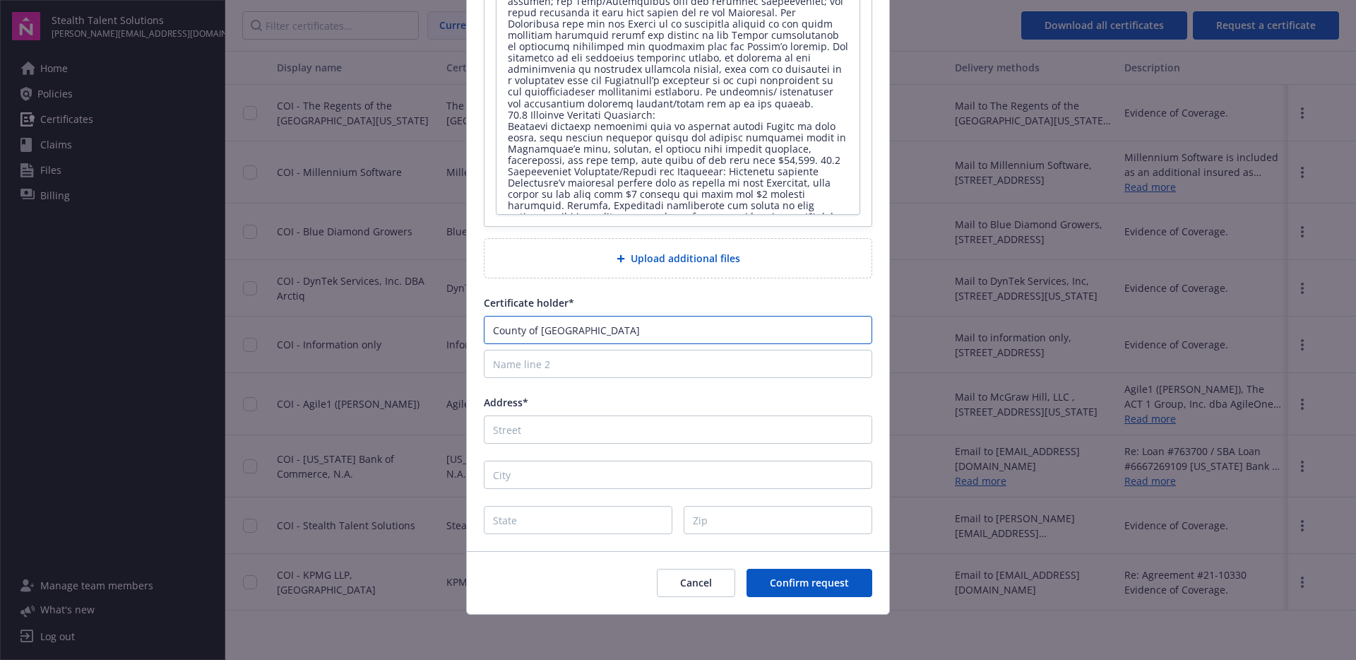
type textarea "x"
type input "County of [GEOGRAPHIC_DATA]"
type textarea "x"
type input "County of Los Angele"
type textarea "x"
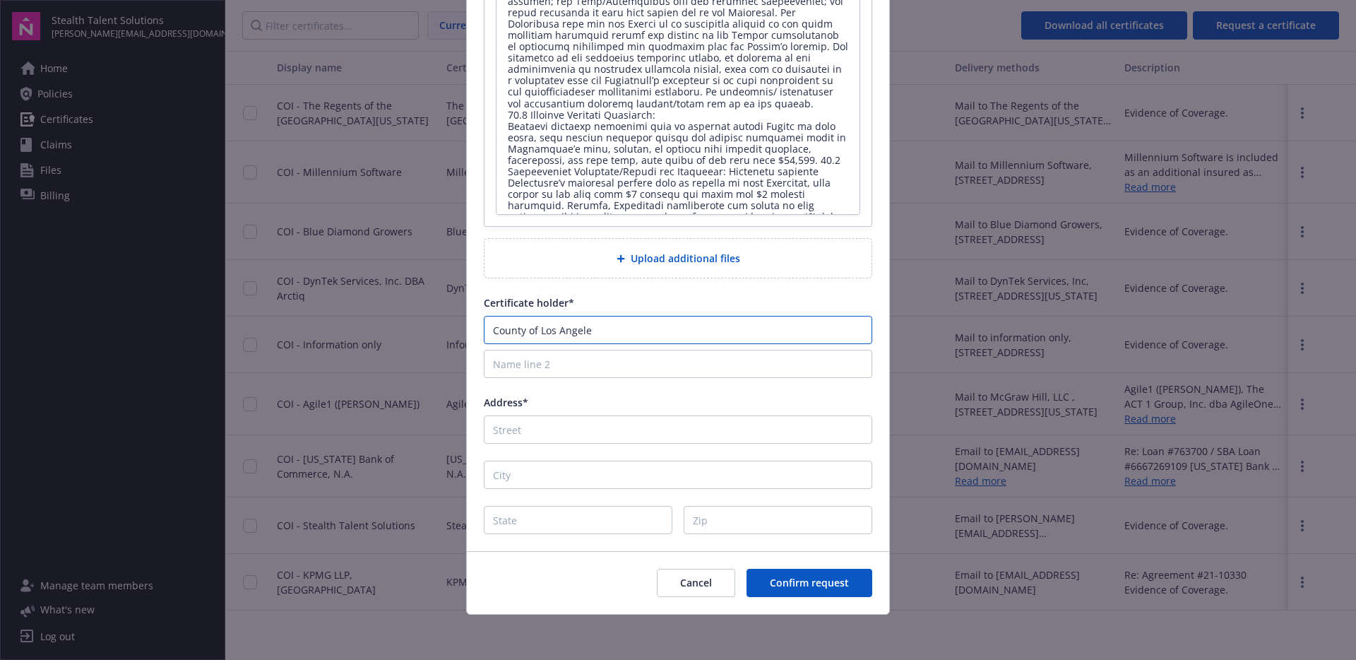
type input "County of [GEOGRAPHIC_DATA]"
type textarea "x"
type input "County of [GEOGRAPHIC_DATA]"
type input "I"
type textarea "x"
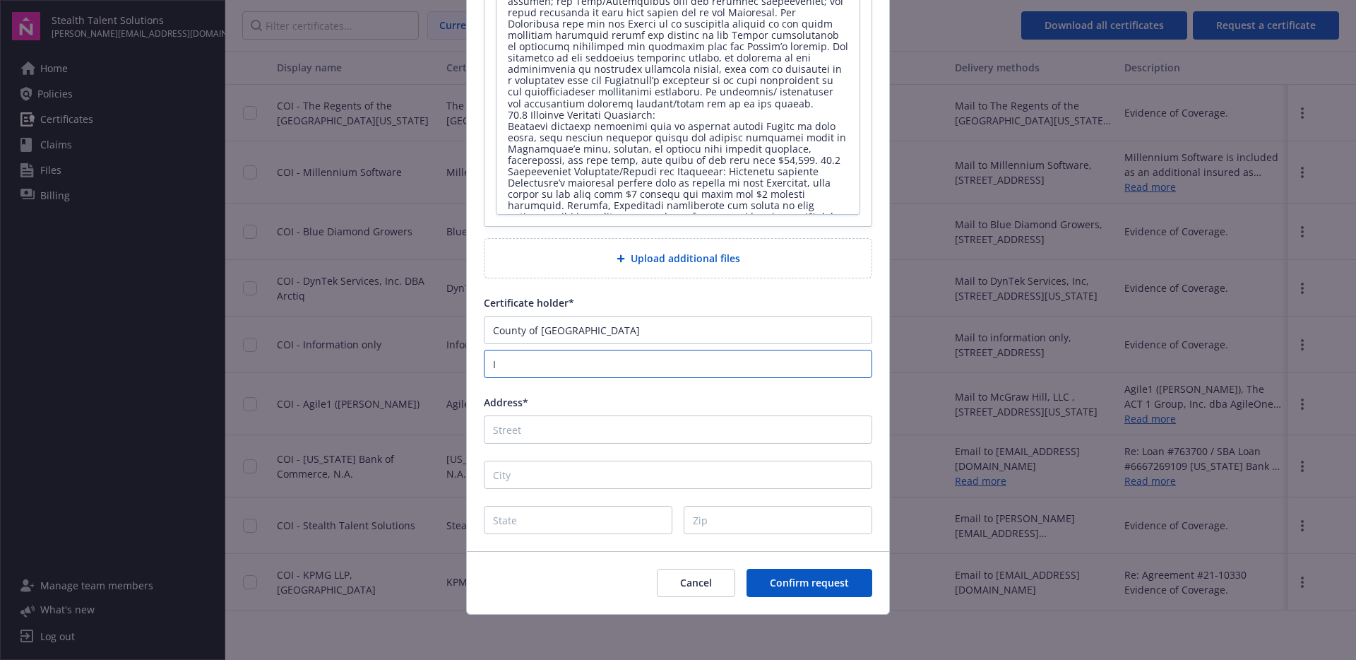
type input "In"
type textarea "x"
type input "Int"
type textarea "x"
type input "Inte"
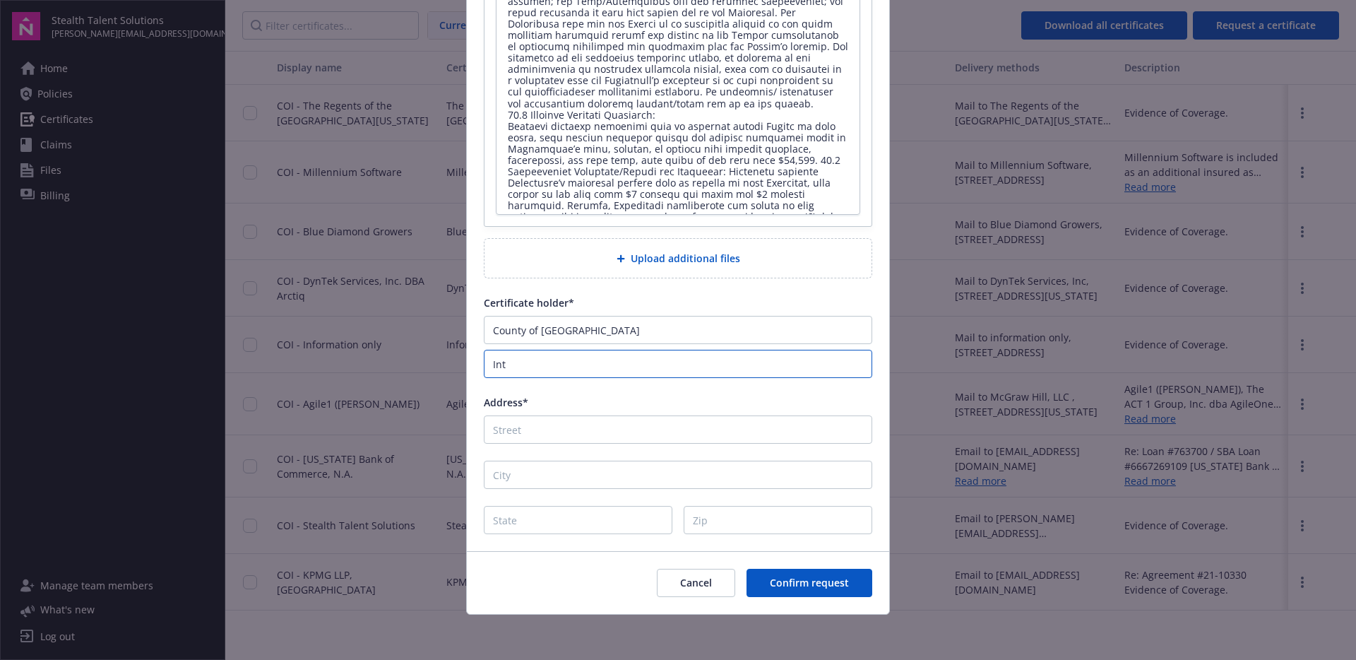
type textarea "x"
type input "Inter"
type textarea "x"
type input "Intern"
type textarea "x"
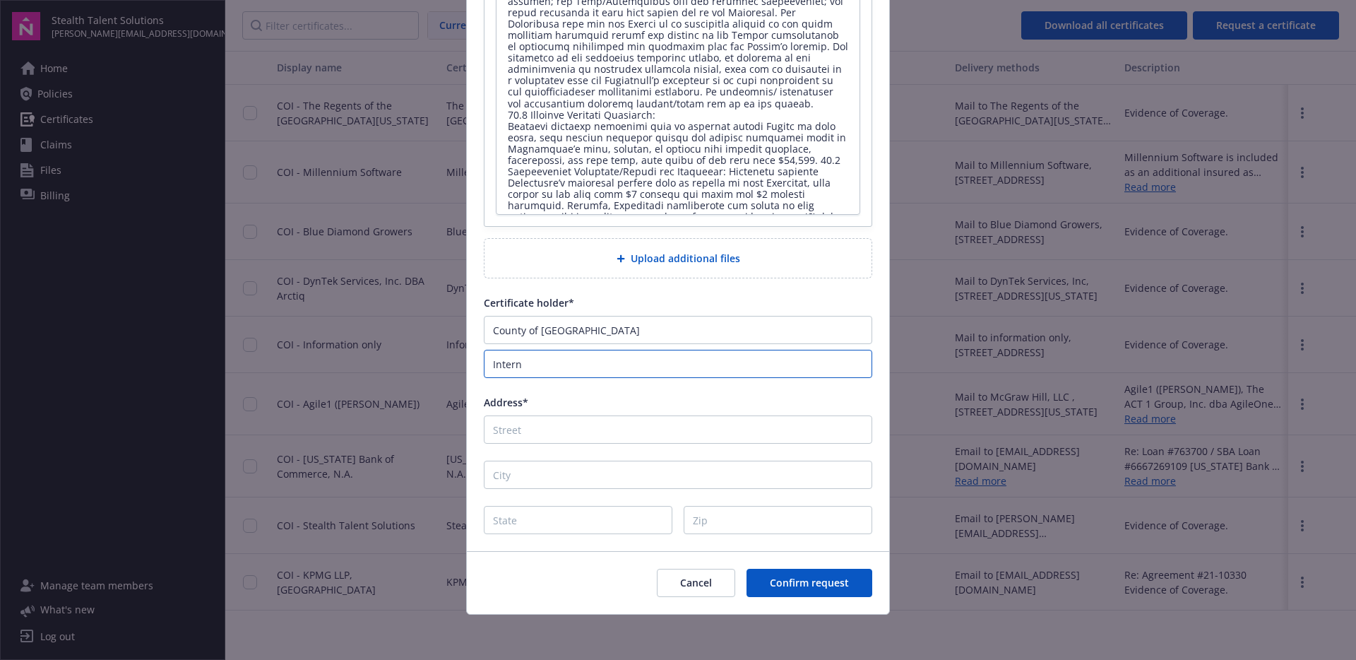
type input "Interna"
type textarea "x"
type input "Internal"
type textarea "x"
type input "Internal"
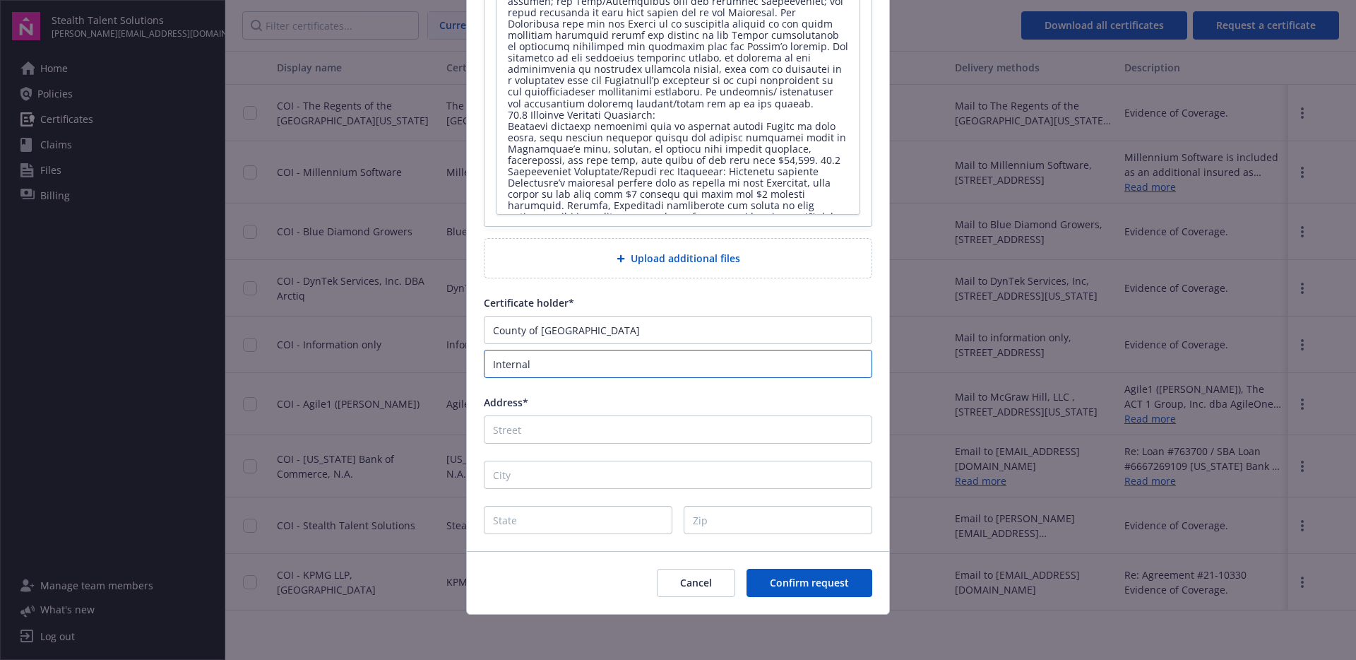
type textarea "x"
type input "Internal S"
type textarea "x"
type input "Internal Se"
type textarea "x"
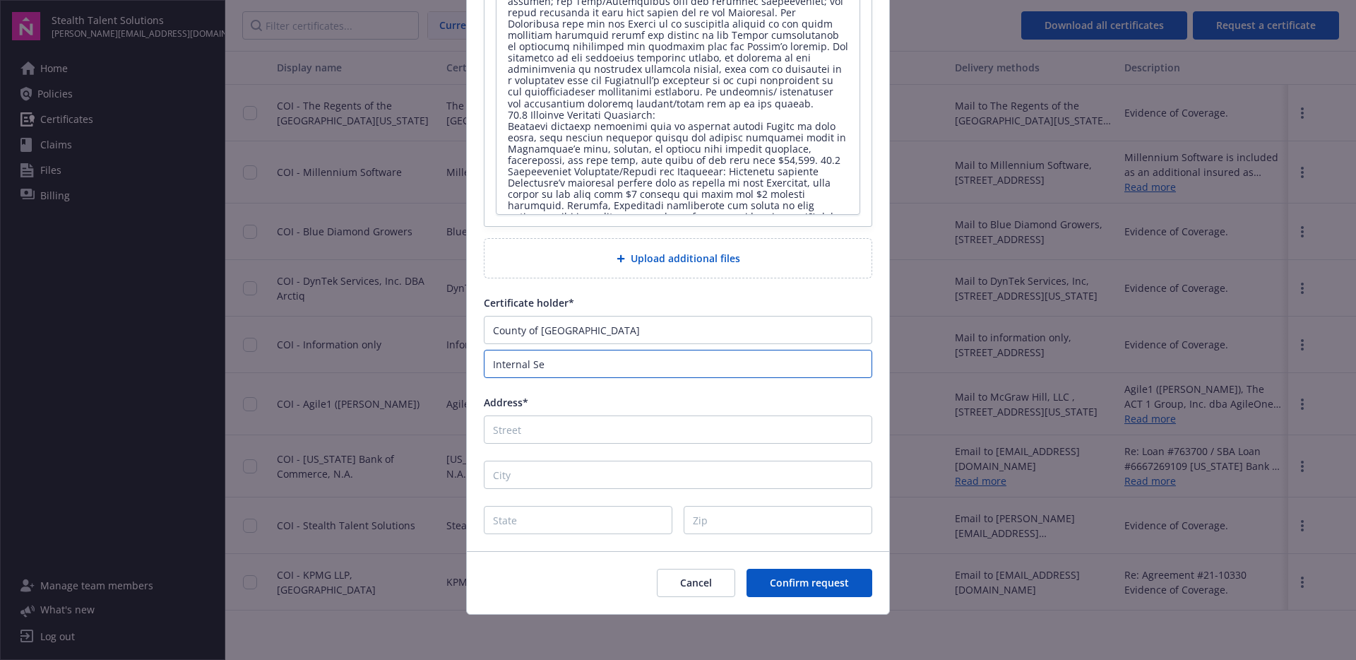
type input "Internal Ser"
type textarea "x"
type input "Internal Serv"
type textarea "x"
type input "Internal Servi"
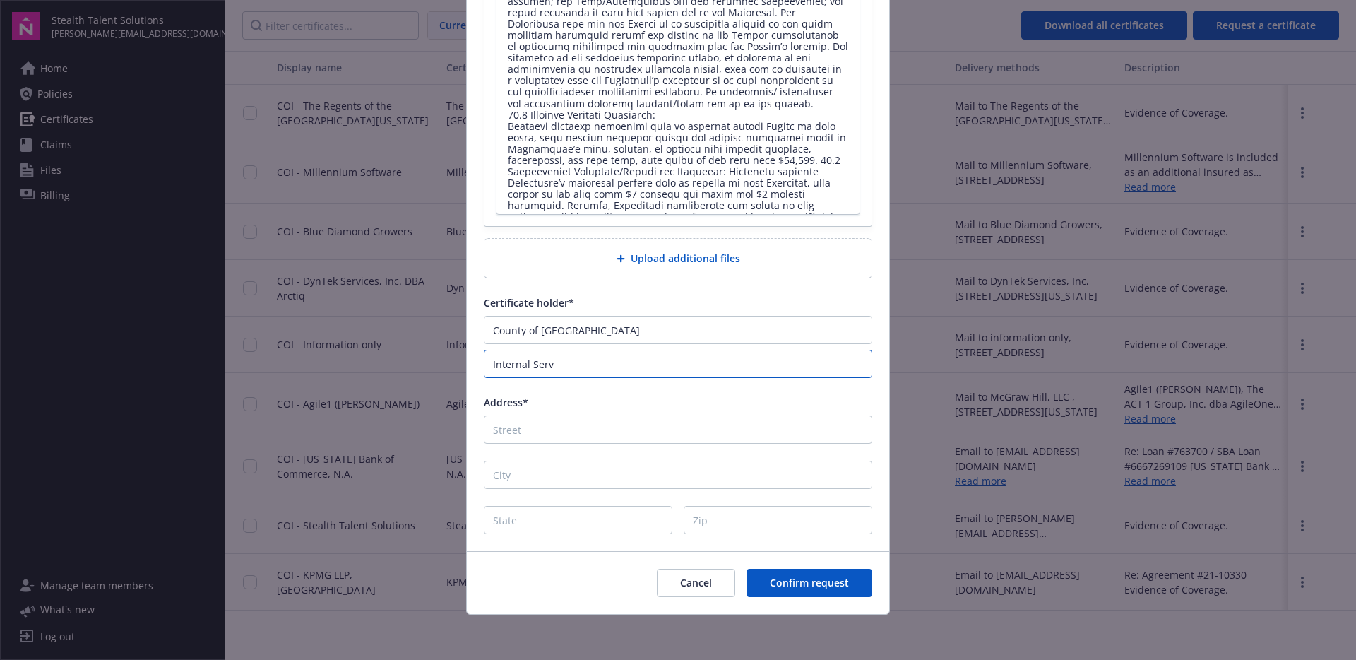
type textarea "x"
type input "Internal Servic"
type textarea "x"
type input "Internal Service"
type textarea "x"
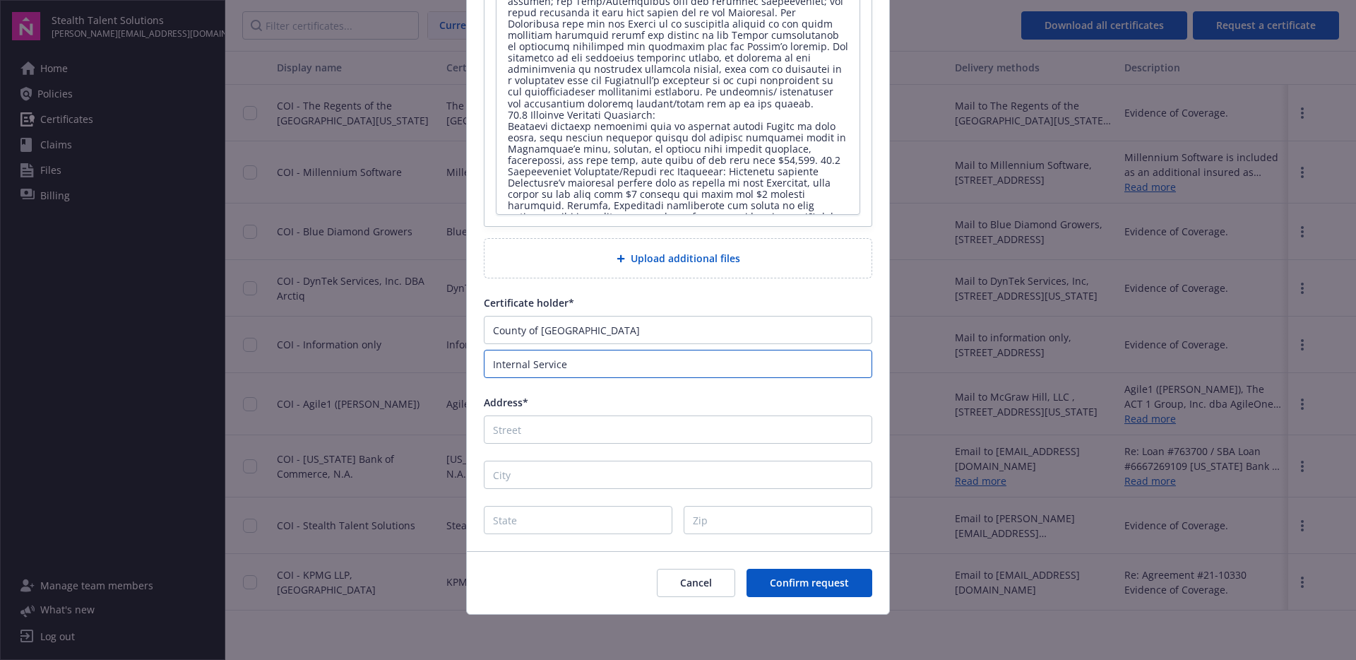
type input "Internal Services"
type textarea "x"
type input "Internal Services"
type textarea "x"
type input "Internal Services D"
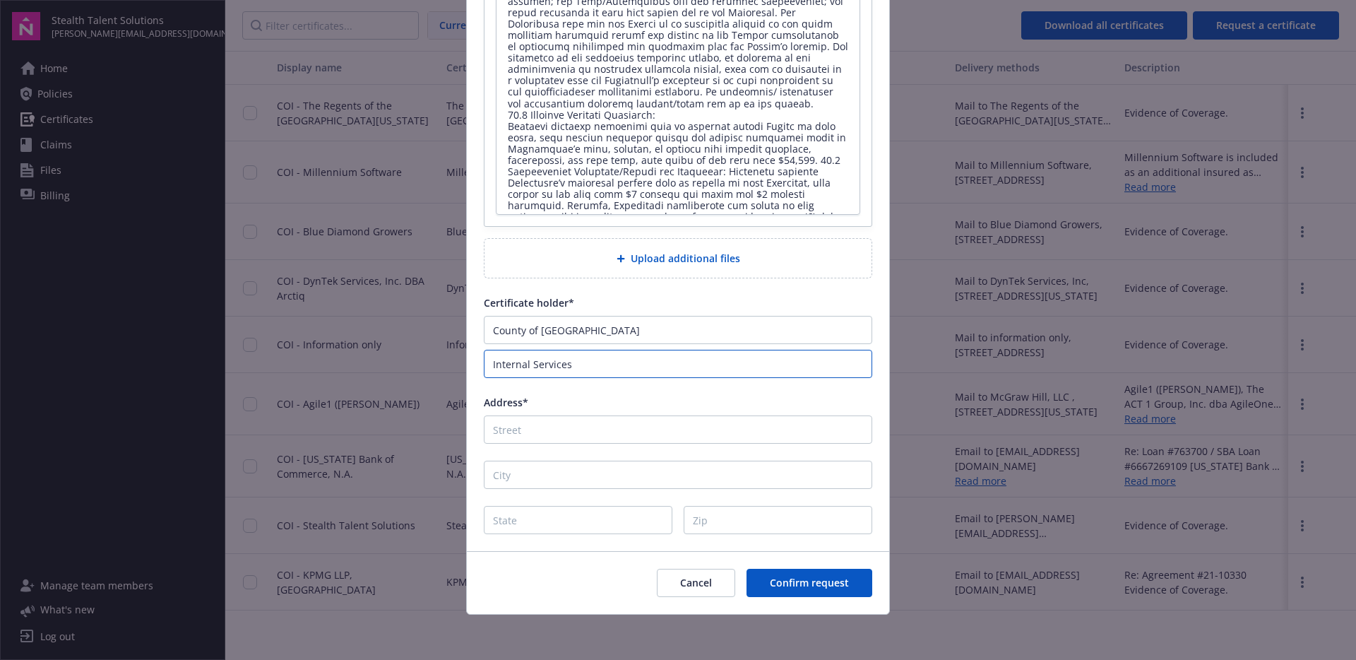
type textarea "x"
type input "Internal Services De"
type textarea "x"
type input "Internal Services Dep"
type textarea "x"
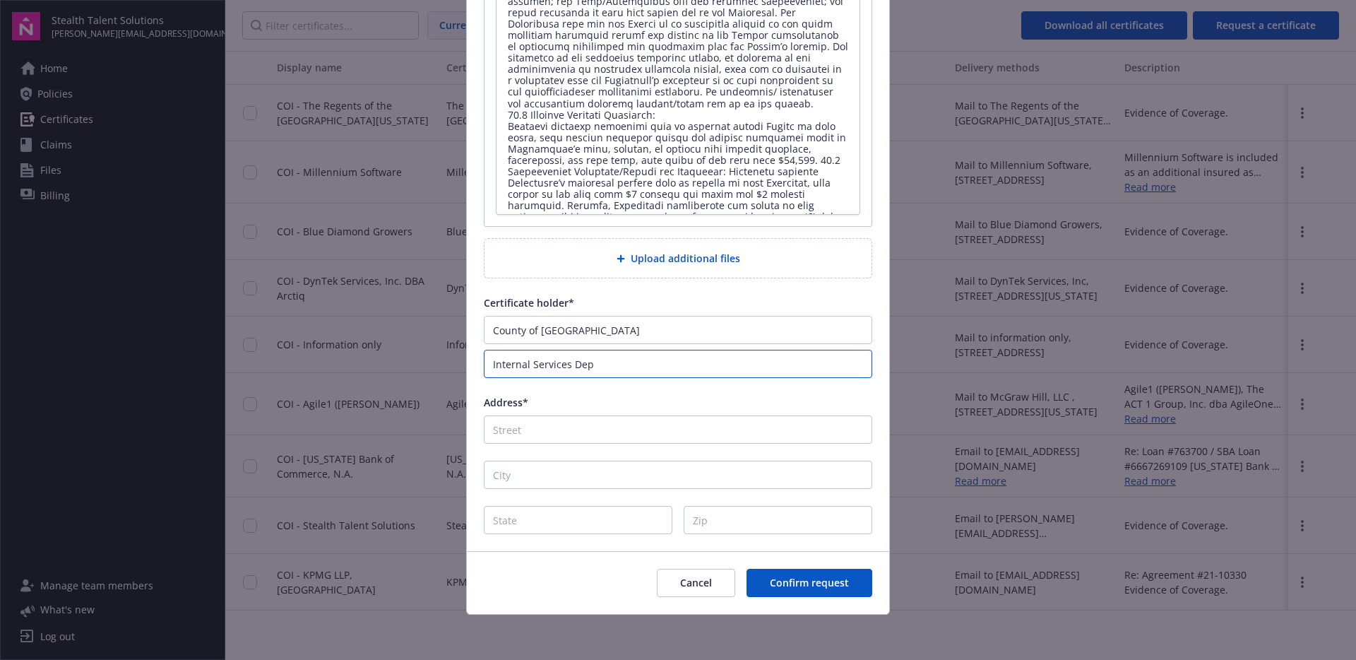
type input "Internal Services Depa"
type textarea "x"
type input "Internal Services Depar"
type textarea "x"
type input "Internal Services Depart"
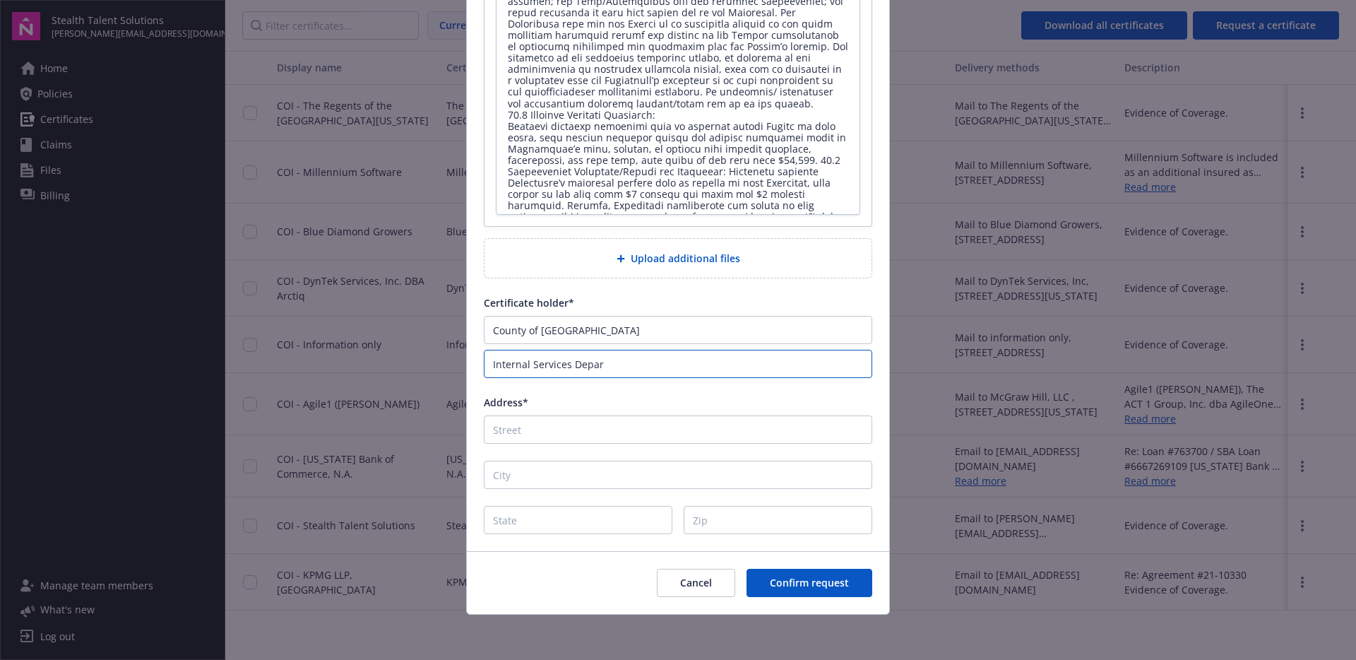
type textarea "x"
type input "Internal Services Departm"
type textarea "x"
type input "Internal Services Departme"
type textarea "x"
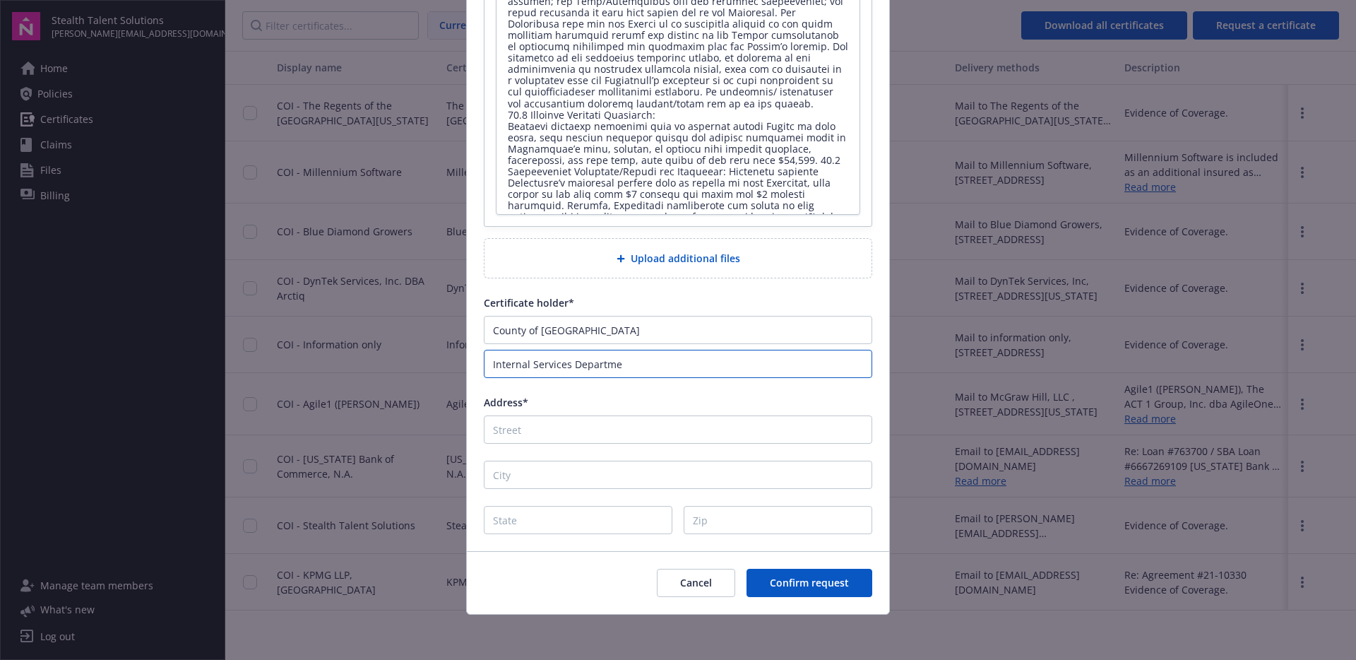
type input "Internal Services Departmen"
type textarea "x"
type input "Internal Services Department"
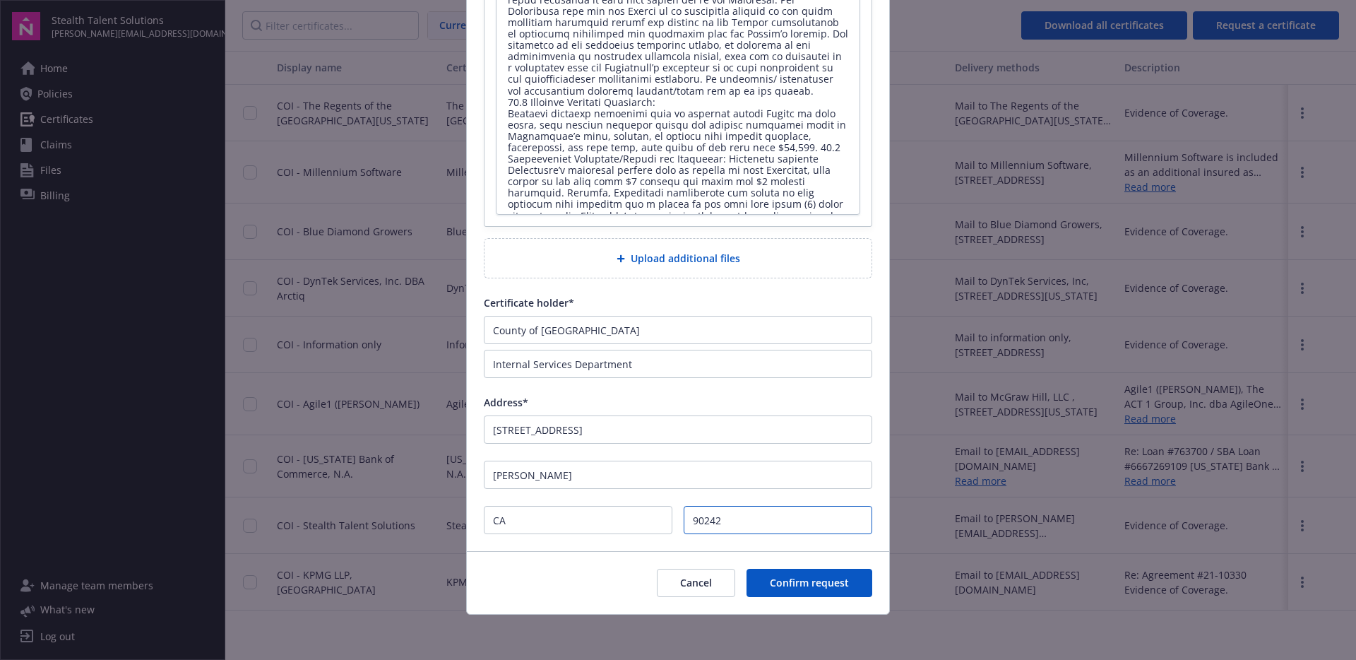
scroll to position [35, 0]
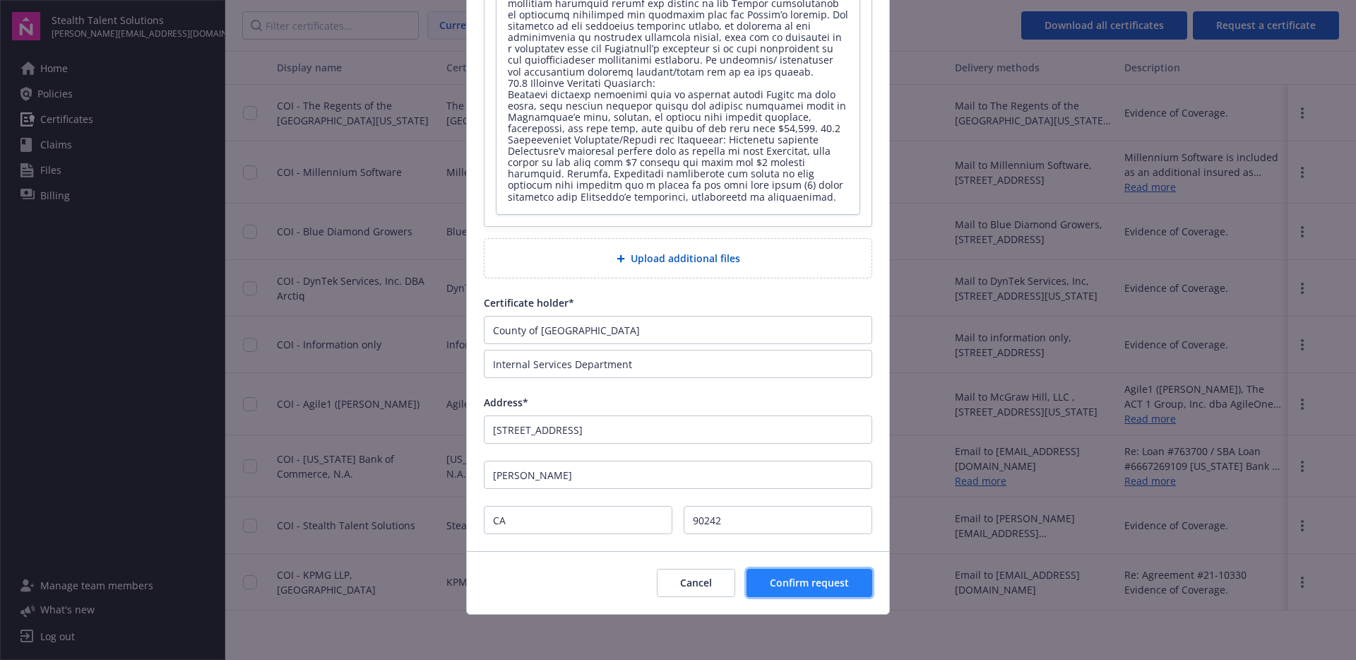
click at [812, 588] on span "Confirm request" at bounding box center [809, 582] width 79 height 13
